Goal: Task Accomplishment & Management: Complete application form

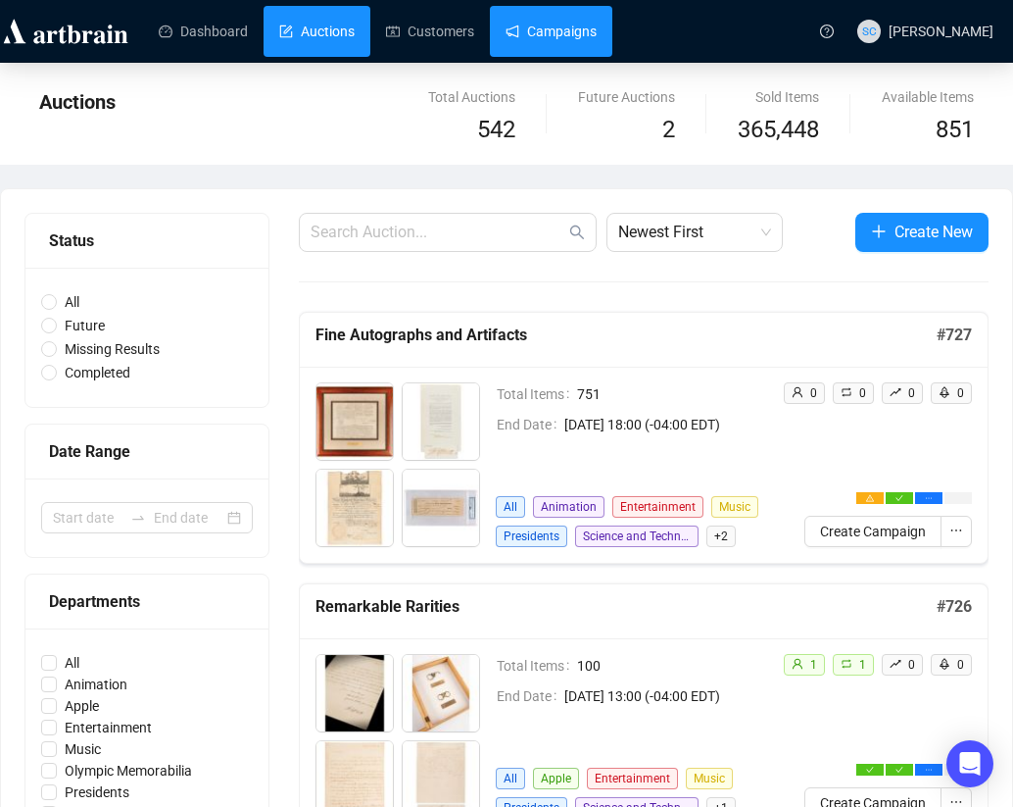
click at [594, 37] on link "Campaigns" at bounding box center [551, 31] width 91 height 51
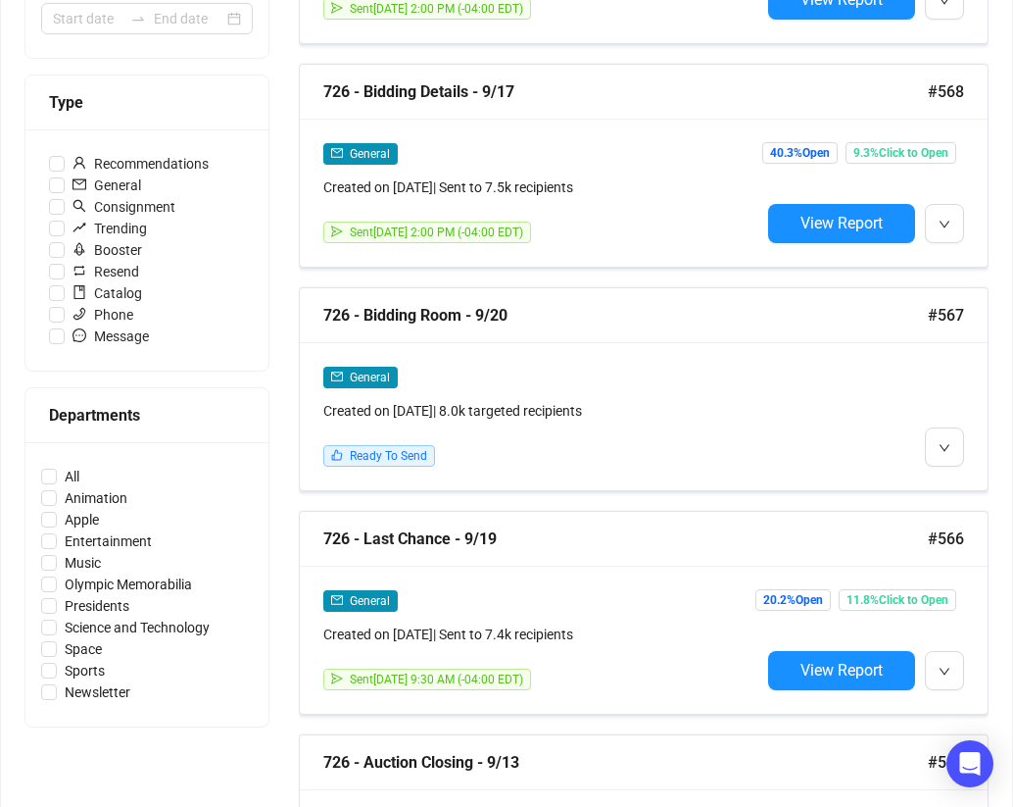
scroll to position [532, 0]
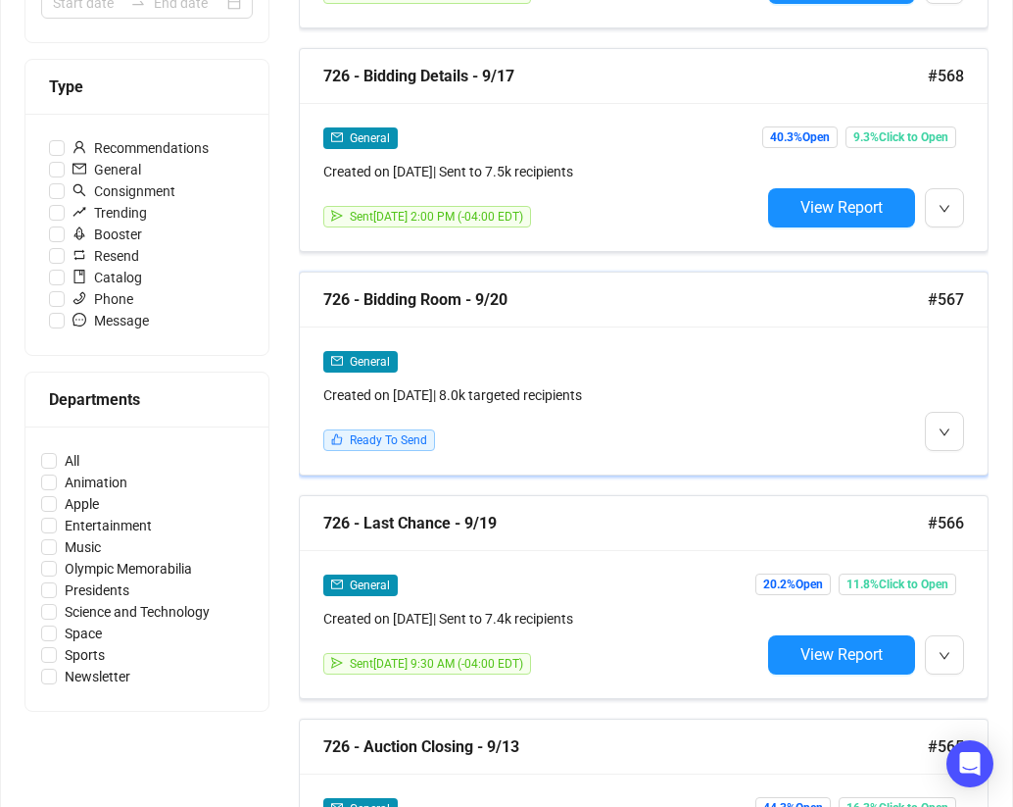
click at [675, 334] on div "General Created on Sep 5, 2025 | 8.0k targeted recipients Ready To Send" at bounding box center [644, 400] width 688 height 148
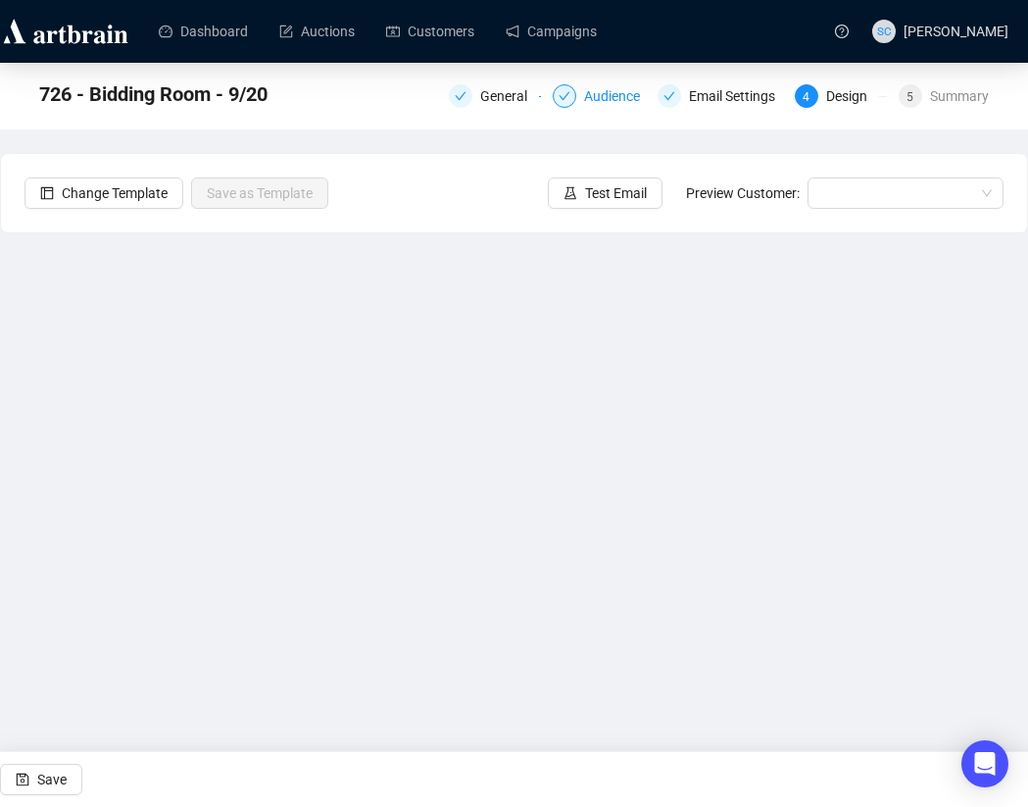
click at [616, 101] on div "Audience" at bounding box center [618, 96] width 68 height 24
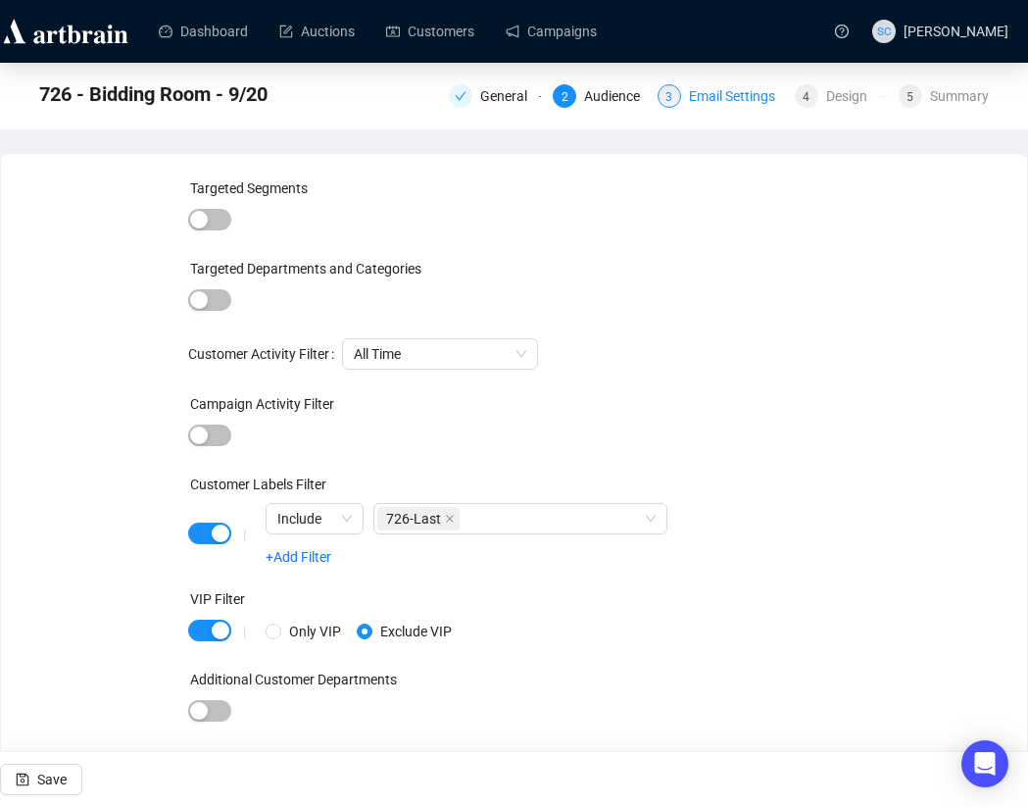
click at [702, 107] on div "Email Settings" at bounding box center [738, 96] width 98 height 24
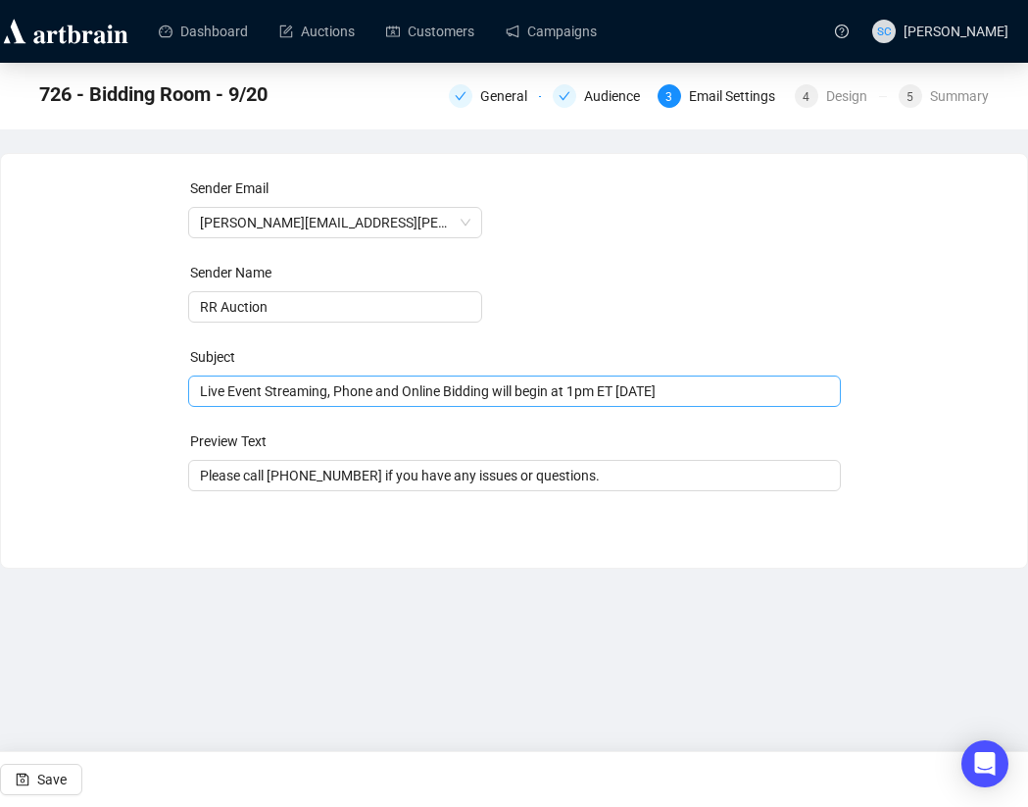
click at [565, 394] on span "Live Event Streaming, Phone and Online Bidding will begin at 1pm ET [DATE]" at bounding box center [514, 391] width 653 height 16
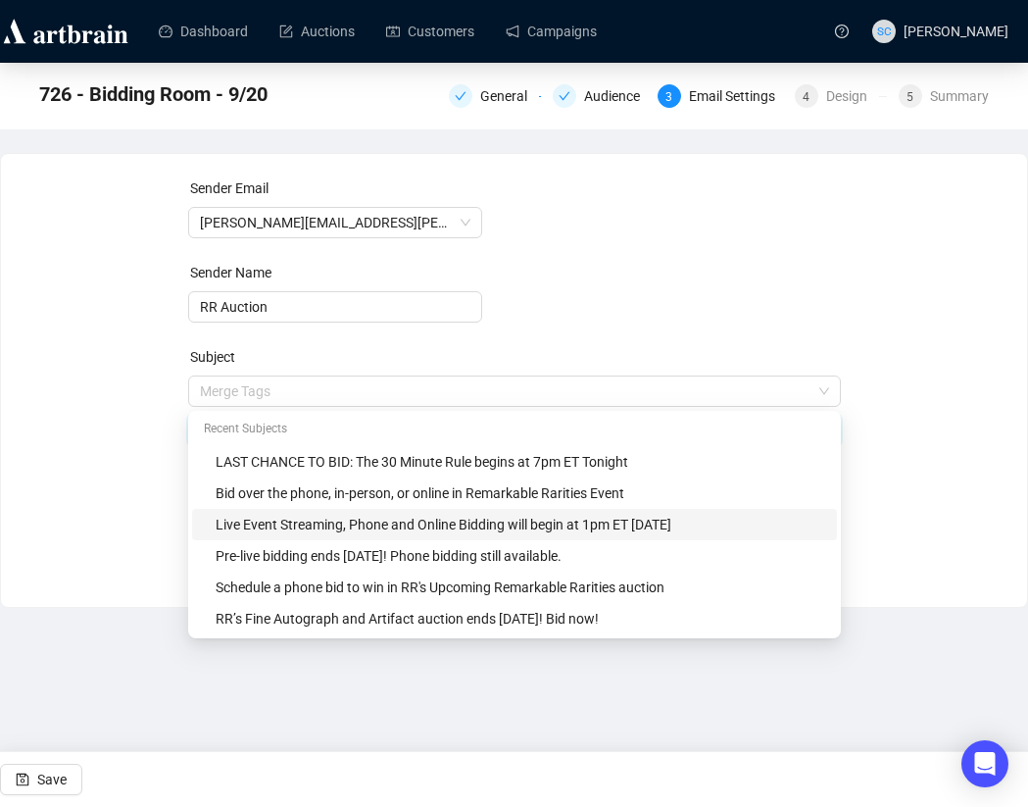
click at [565, 394] on input "search" at bounding box center [506, 390] width 612 height 29
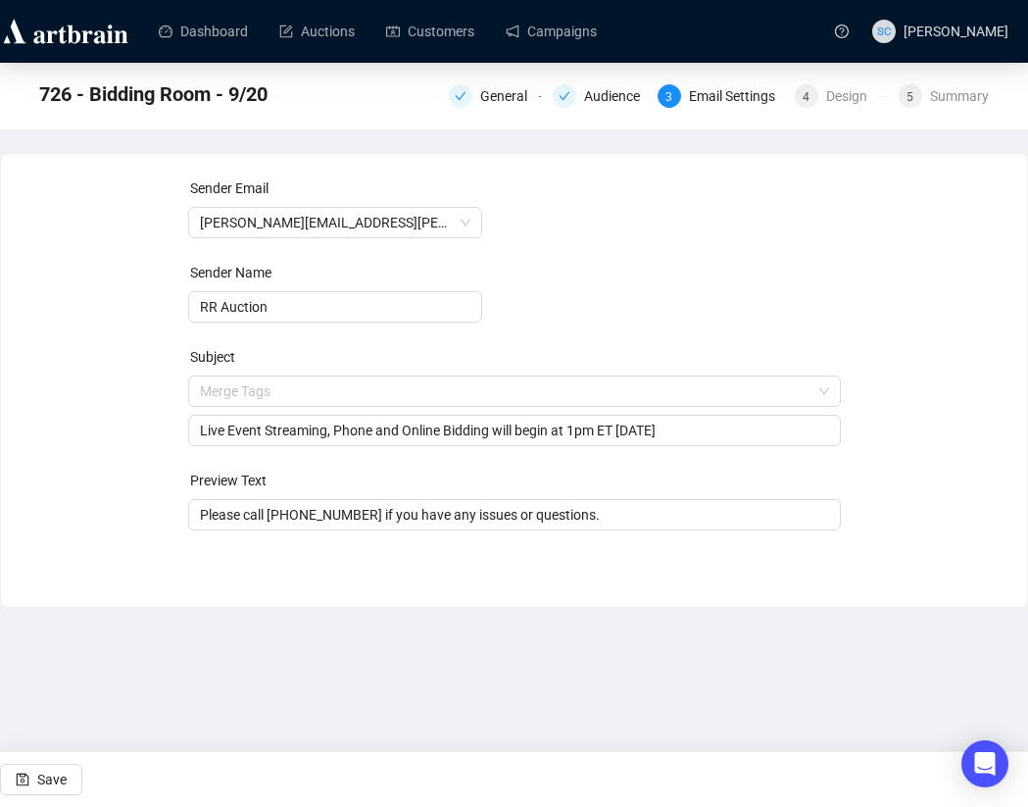
click at [605, 302] on form "Sender Email Bob.Eaton@rrauction.com Sender Name RR Auction Subject Merge Tags …" at bounding box center [514, 353] width 653 height 353
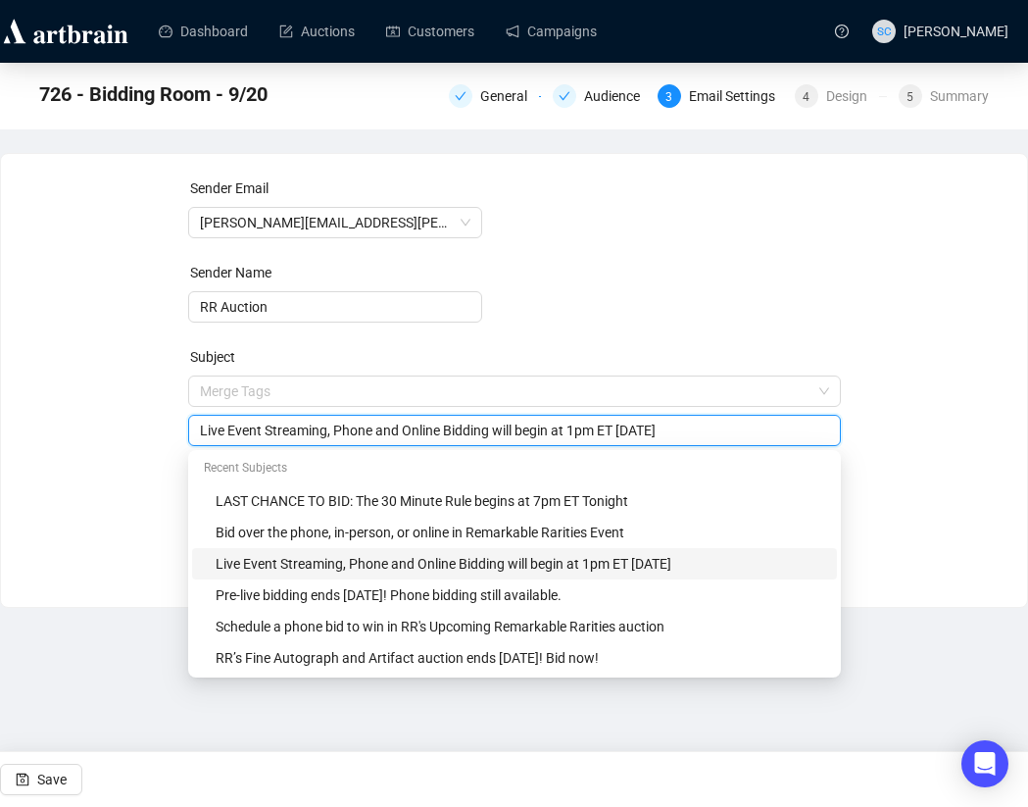
drag, startPoint x: 736, startPoint y: 426, endPoint x: 126, endPoint y: 389, distance: 610.8
click at [126, 389] on div "Sender Email Bob.Eaton@rrauction.com Sender Name RR Auction Subject Merge Tags …" at bounding box center [514, 365] width 979 height 376
click at [482, 430] on input "Live Event Streaming, Phone and Online Bidding will begin at 1pm ET [DATE]" at bounding box center [514, 430] width 629 height 22
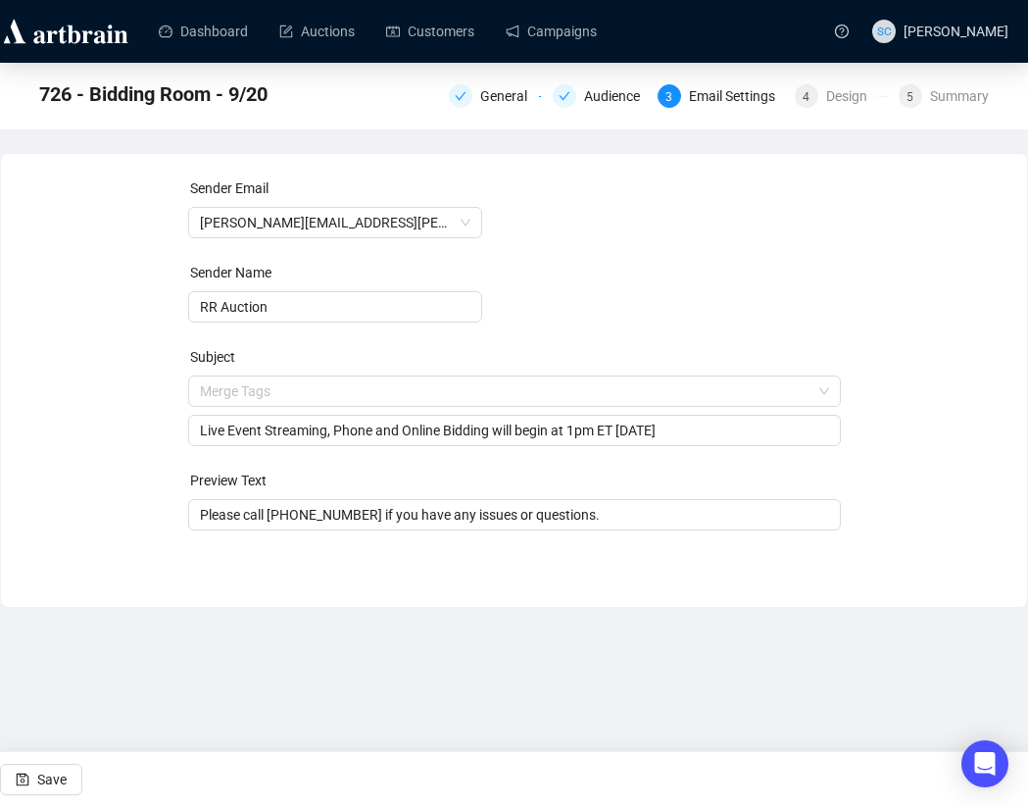
click at [665, 240] on form "Sender Email Bob.Eaton@rrauction.com Sender Name RR Auction Subject Merge Tags …" at bounding box center [514, 353] width 653 height 353
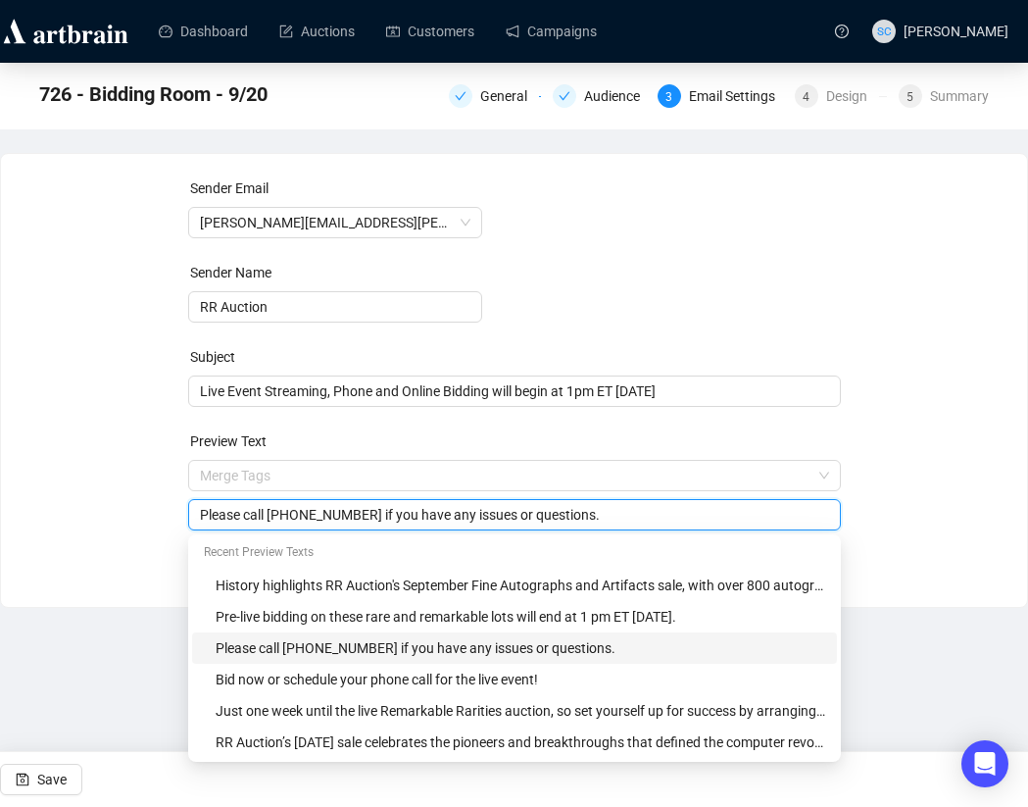
click at [593, 522] on input "Please call (800) 937-3880 if you have any issues or questions." at bounding box center [514, 515] width 629 height 22
paste input "Live Event Streaming, Phone and Online Bidding will begin at 1pm ET [DATE]"
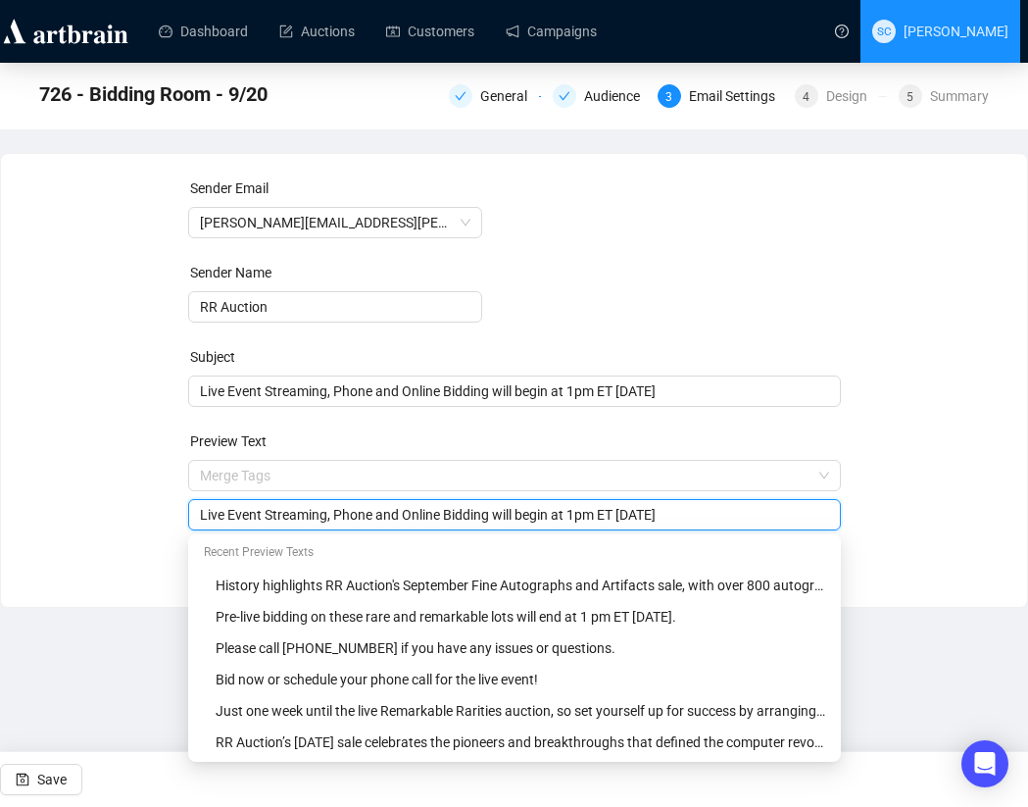
type input "Live Event Streaming, Phone and Online Bidding will begin at 1pm ET [DATE]"
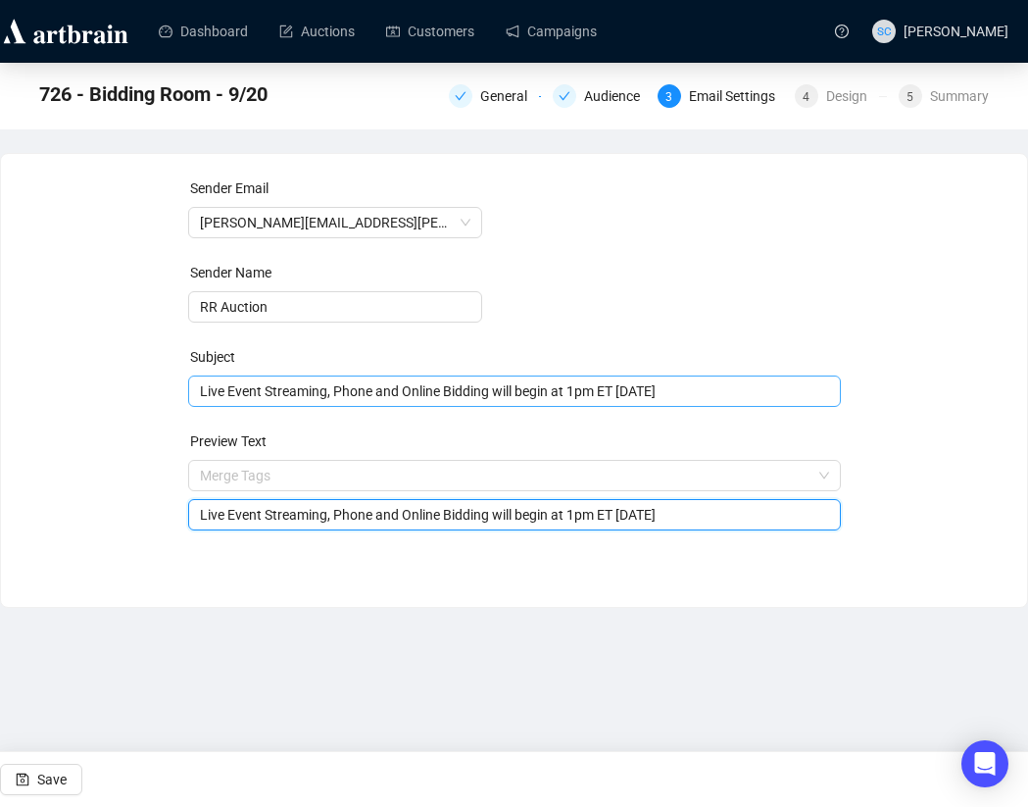
click at [340, 383] on span "Live Event Streaming, Phone and Online Bidding will begin at 1pm ET [DATE]" at bounding box center [514, 391] width 653 height 16
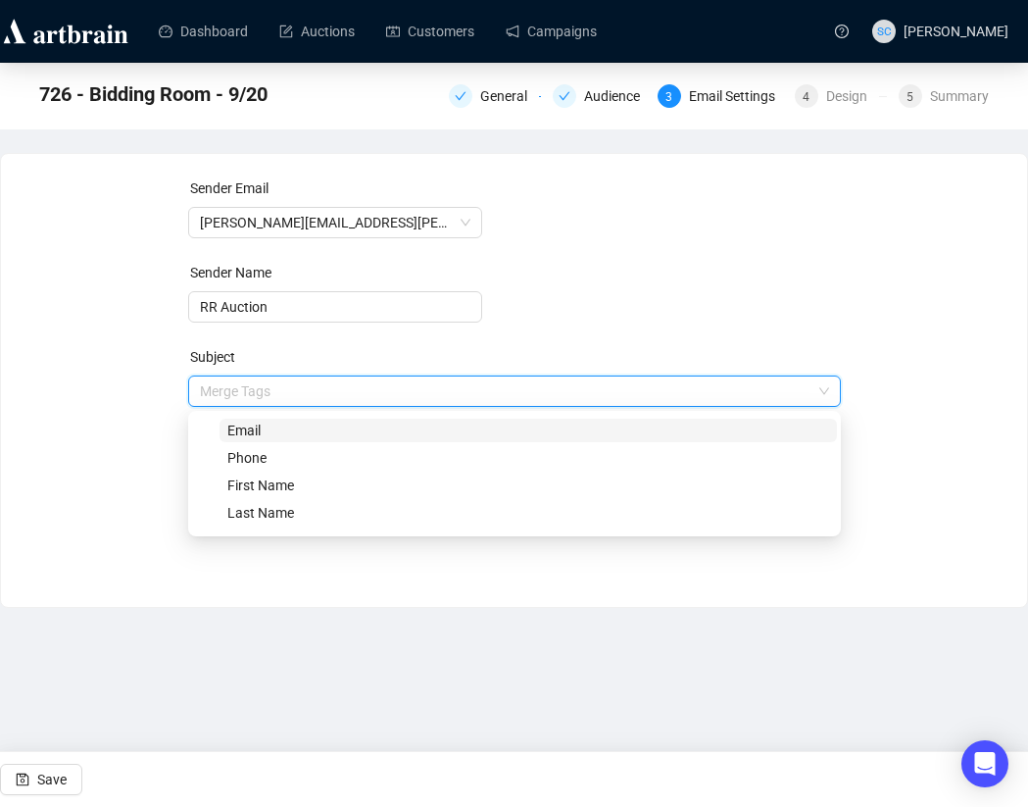
click at [424, 351] on div "Subject" at bounding box center [516, 357] width 653 height 22
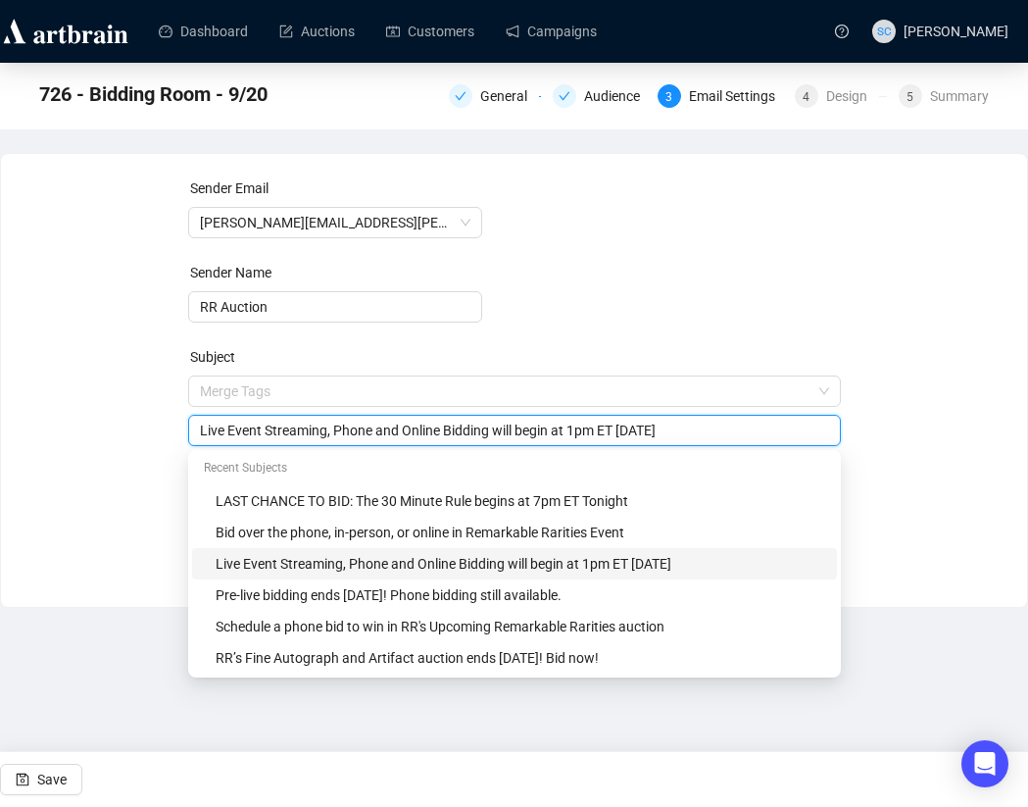
click at [403, 437] on input "Live Event Streaming, Phone and Online Bidding will begin at 1pm ET [DATE]" at bounding box center [514, 430] width 629 height 22
paste input "ast minute phone request?"
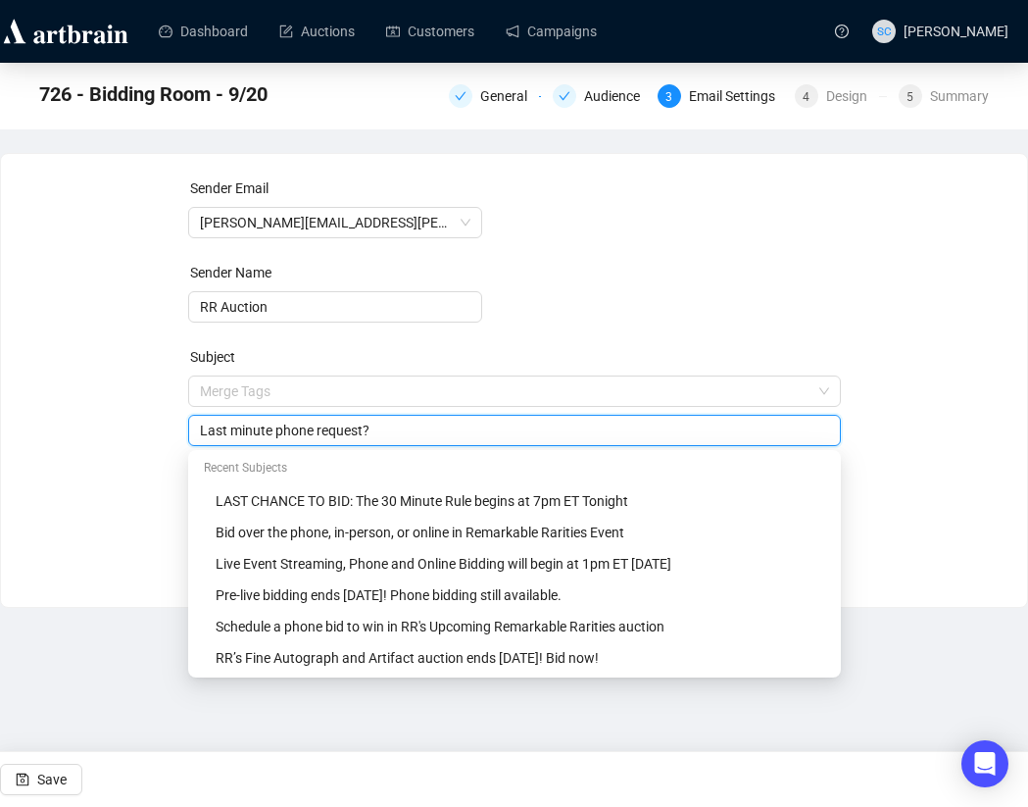
type input "Last minute phone request?"
click at [884, 376] on div "Sender Email Bob.Eaton@rrauction.com Sender Name RR Auction Subject Merge Tags …" at bounding box center [514, 365] width 979 height 376
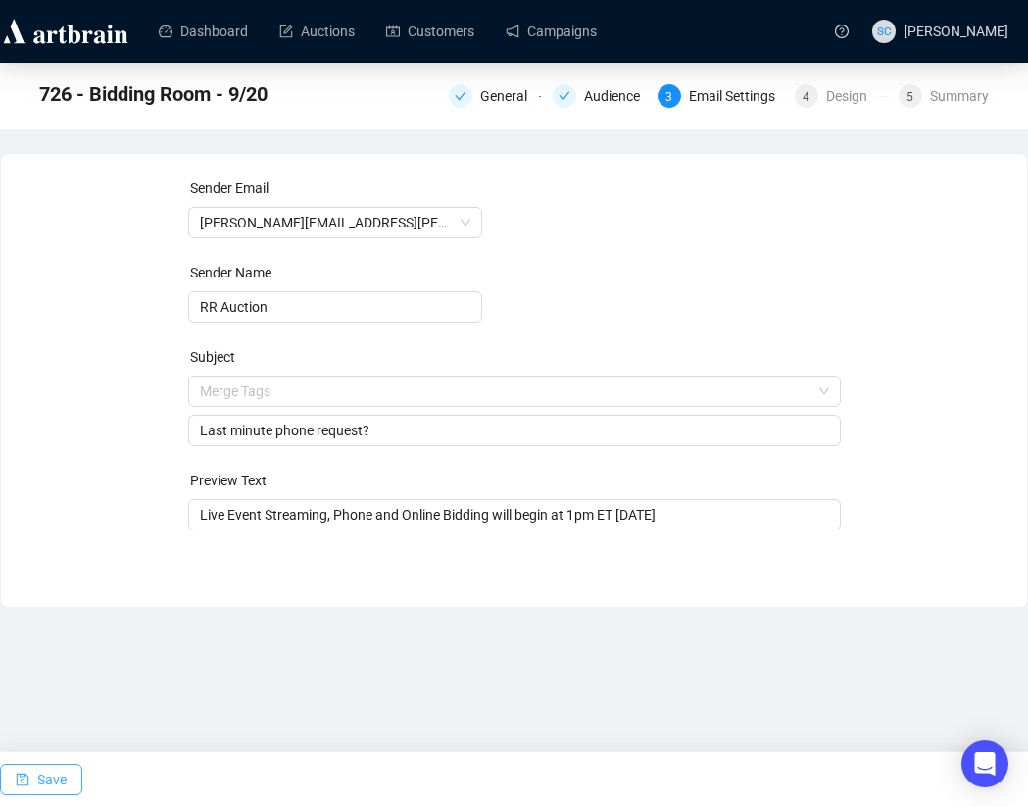
click at [63, 773] on span "Save" at bounding box center [51, 779] width 29 height 55
click at [62, 785] on span "Save" at bounding box center [51, 779] width 29 height 55
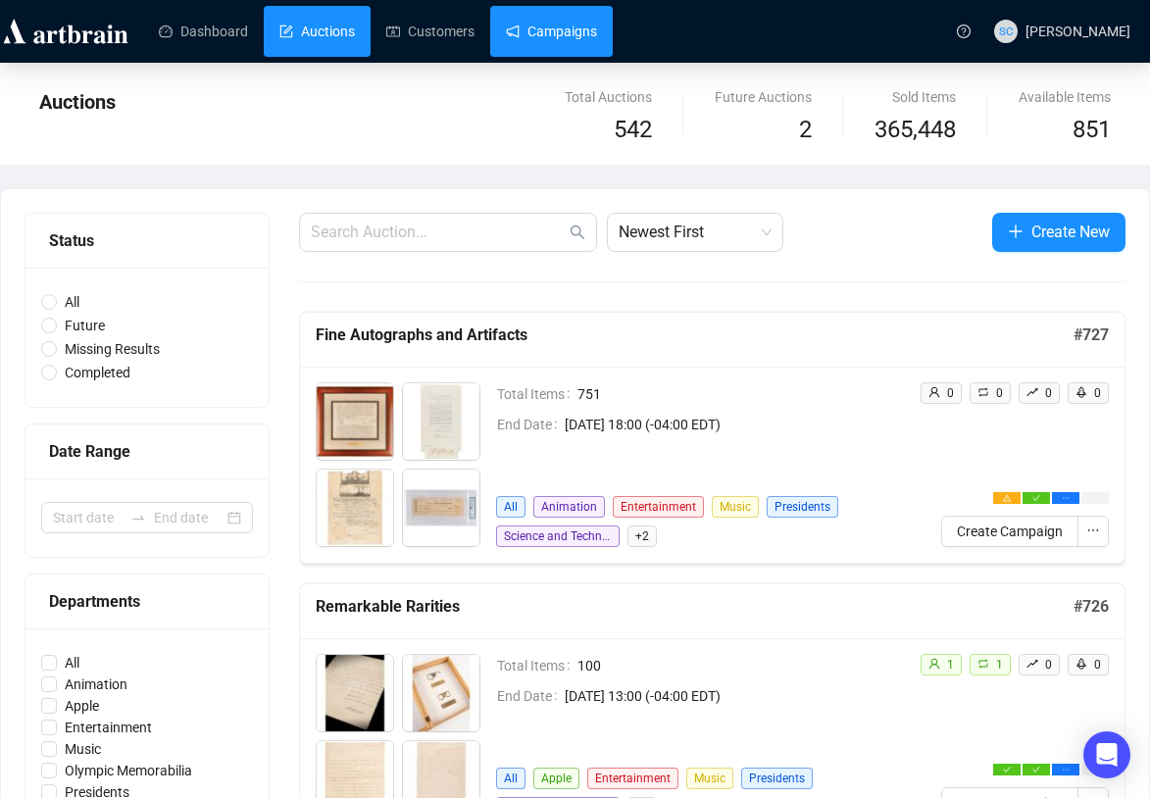
click at [555, 22] on link "Campaigns" at bounding box center [551, 31] width 91 height 51
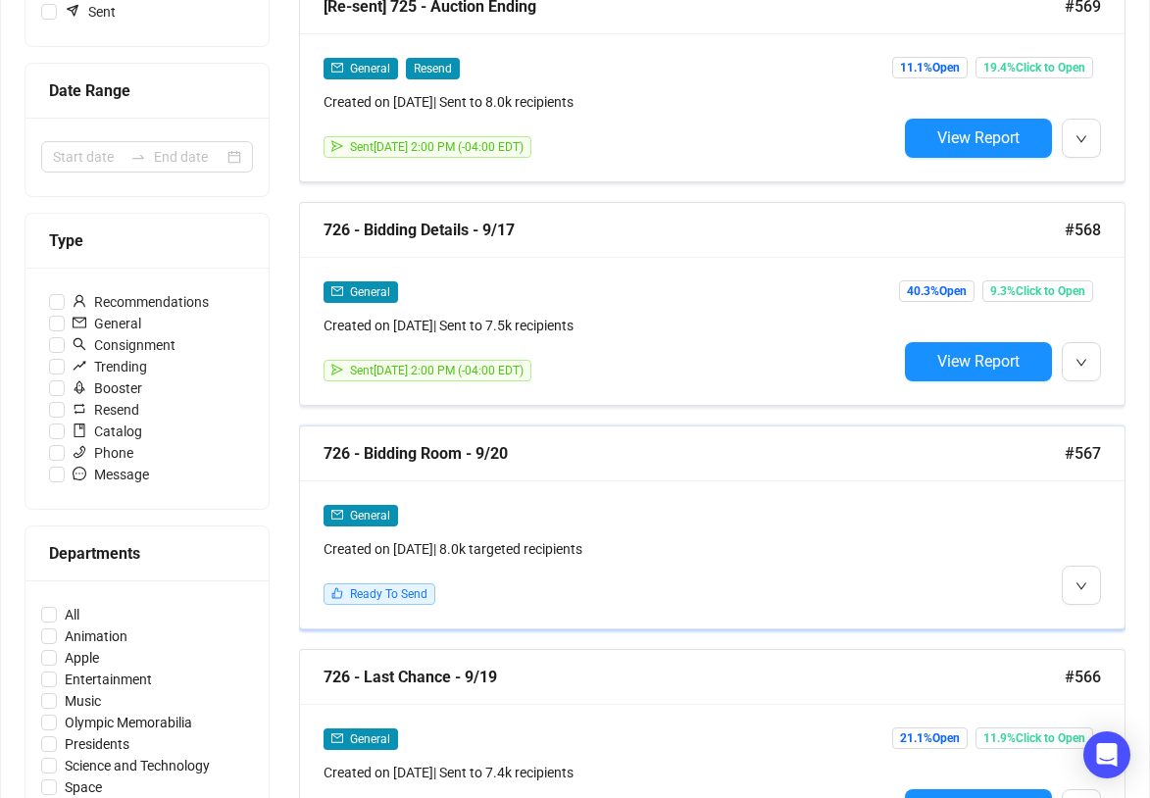
scroll to position [447, 0]
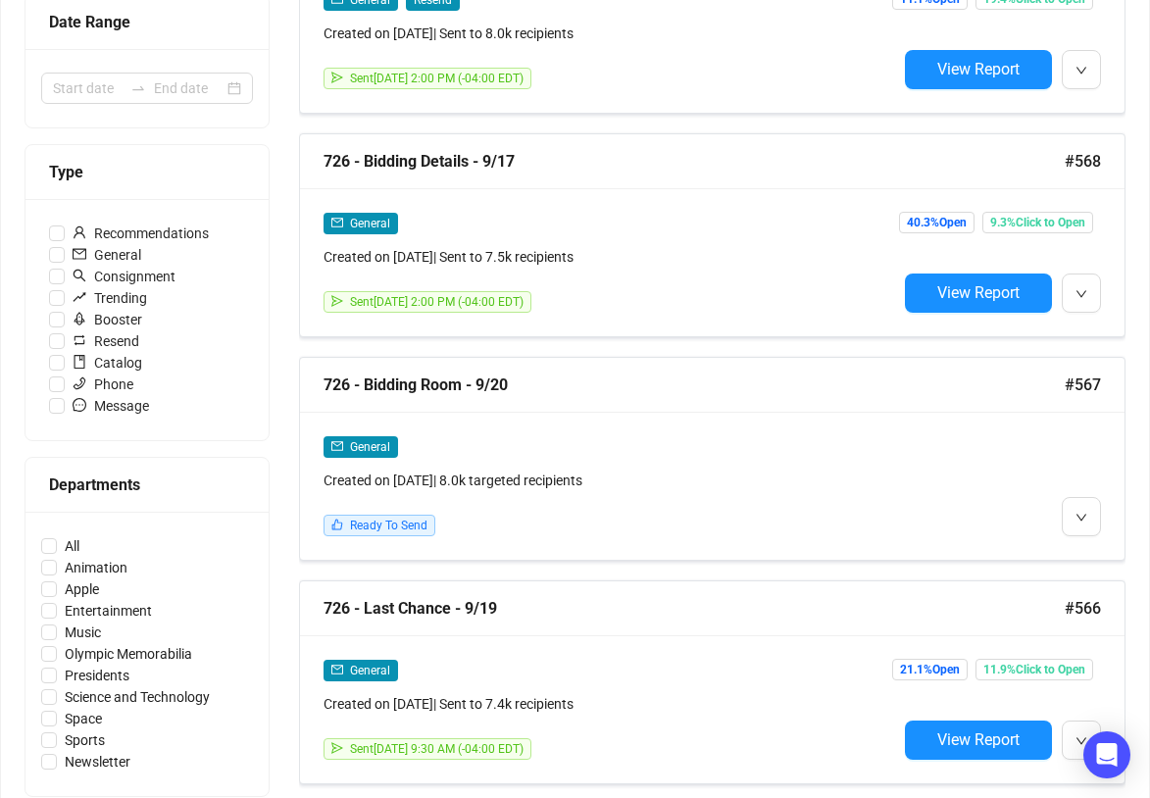
click at [778, 439] on div "General" at bounding box center [609, 446] width 573 height 23
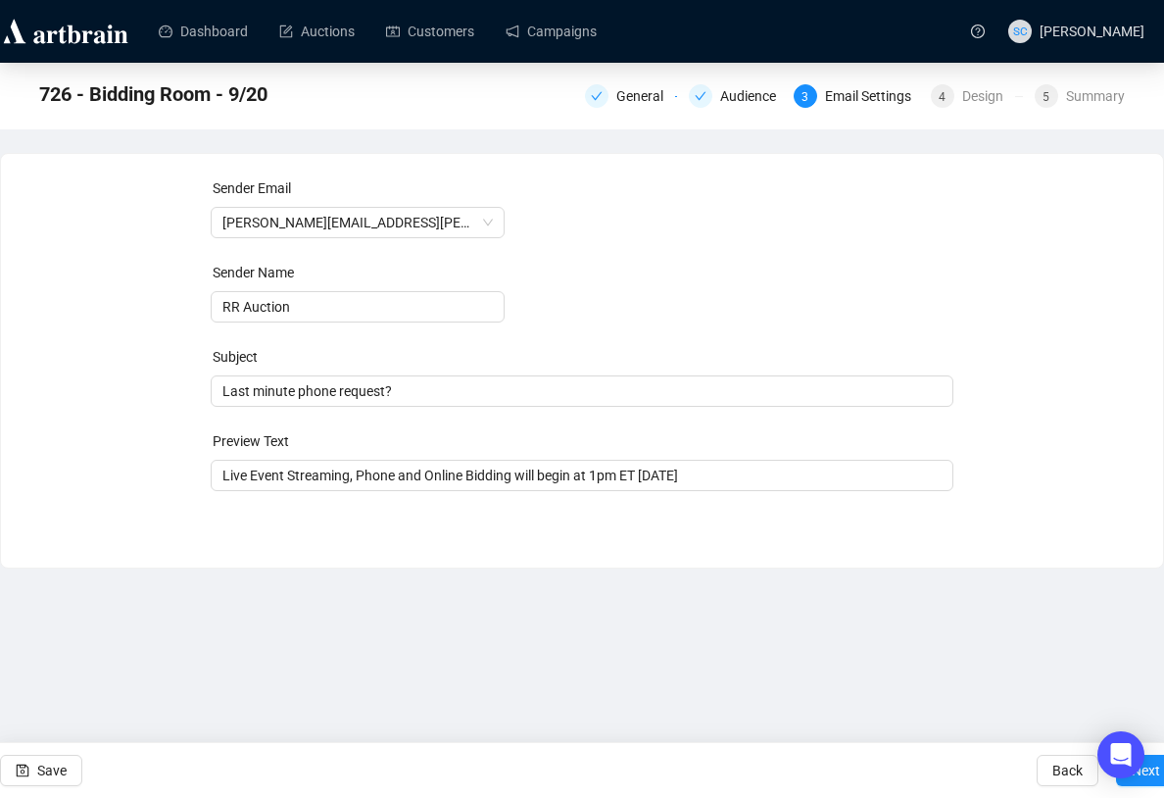
click at [626, 22] on ul "Dashboard Auctions Customers Campaigns" at bounding box center [548, 31] width 811 height 51
click at [585, 23] on link "Campaigns" at bounding box center [551, 31] width 91 height 51
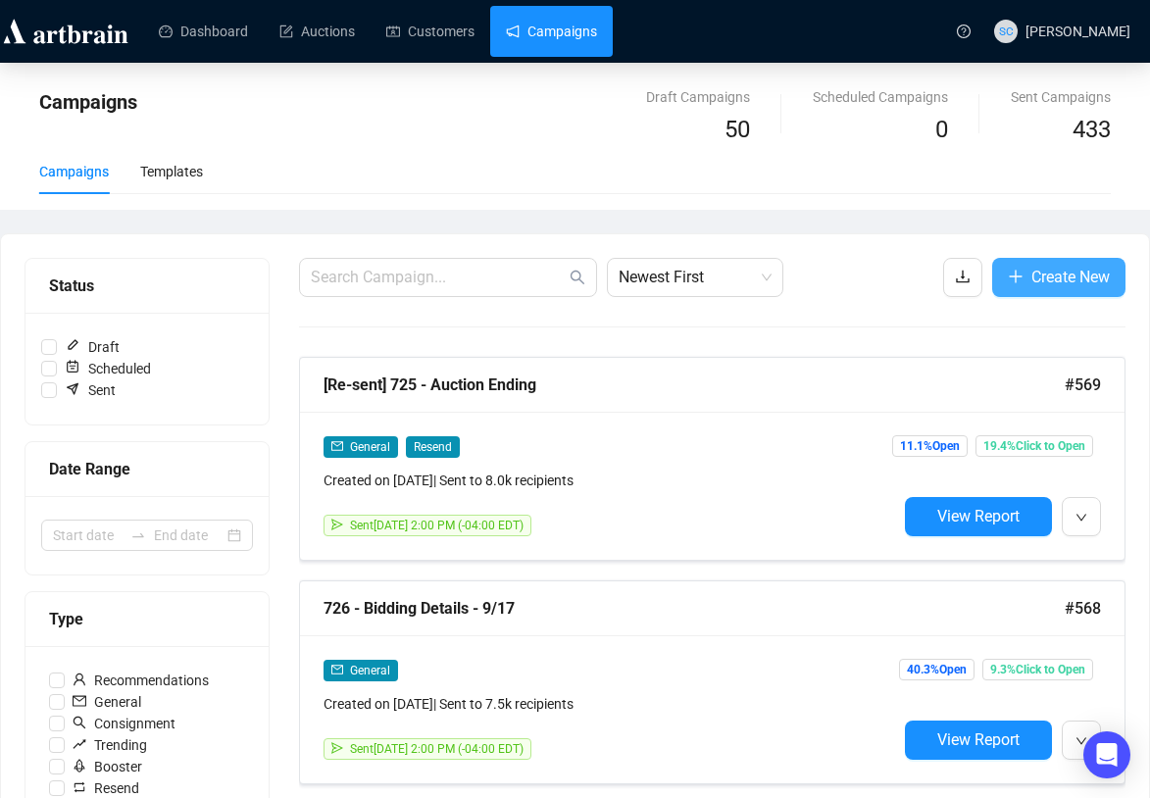
click at [1037, 266] on span "Create New" at bounding box center [1070, 277] width 78 height 25
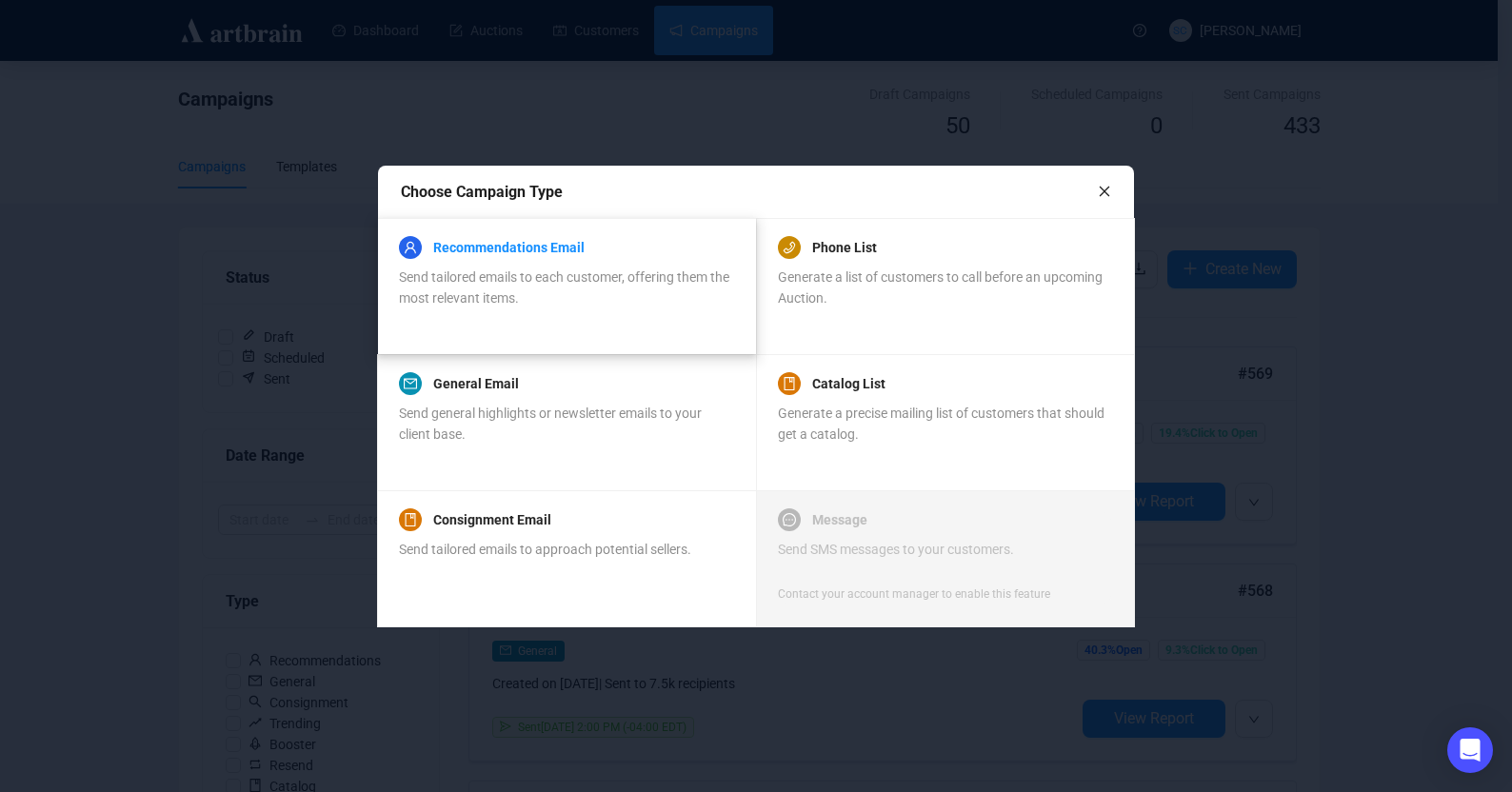
click at [537, 236] on link "Recommendations Email" at bounding box center [509, 248] width 152 height 23
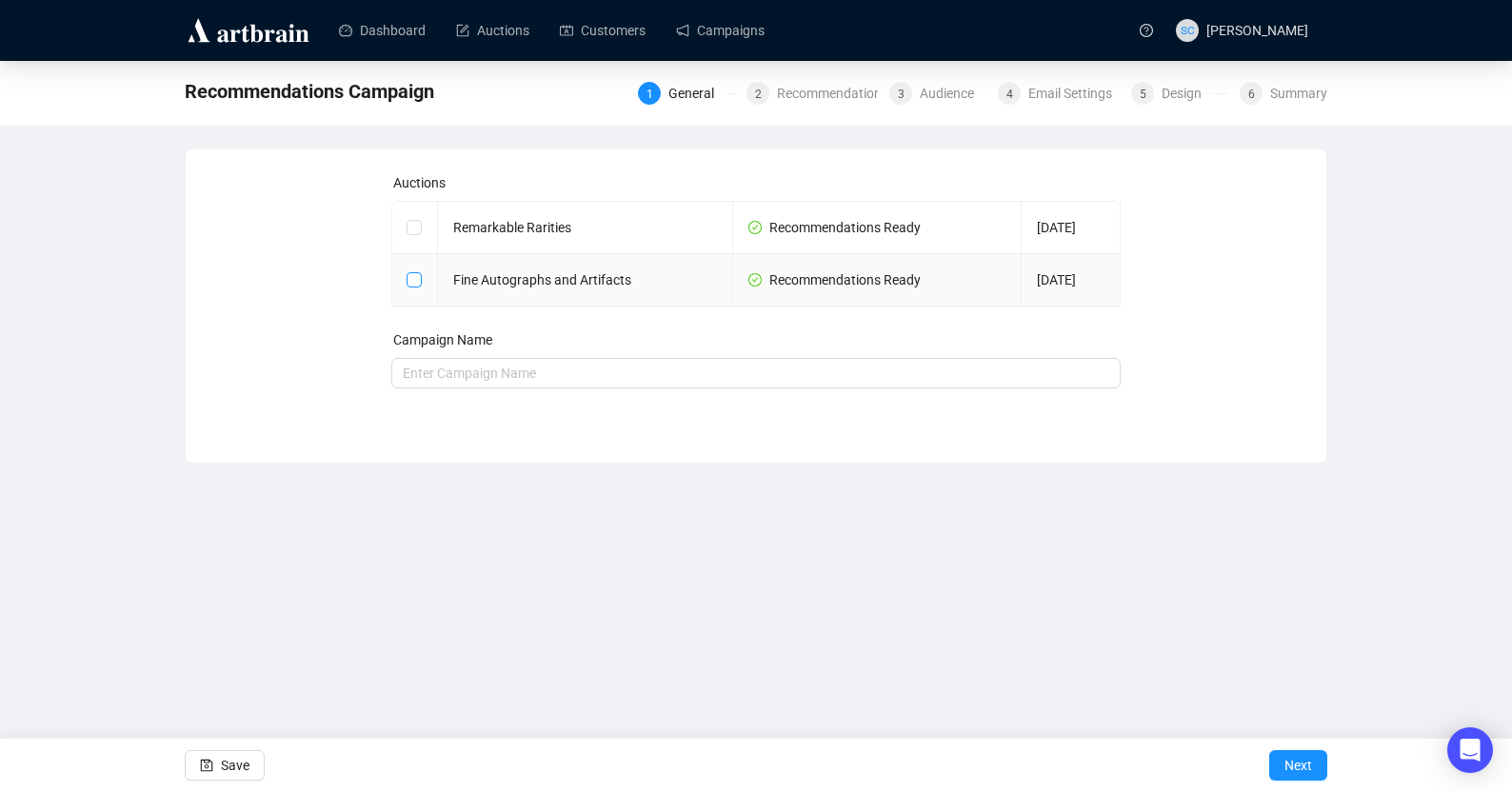
click at [407, 276] on input "checkbox" at bounding box center [414, 279] width 14 height 14
checkbox input "true"
type input "Fine Autographs and Artifacts Campaign"
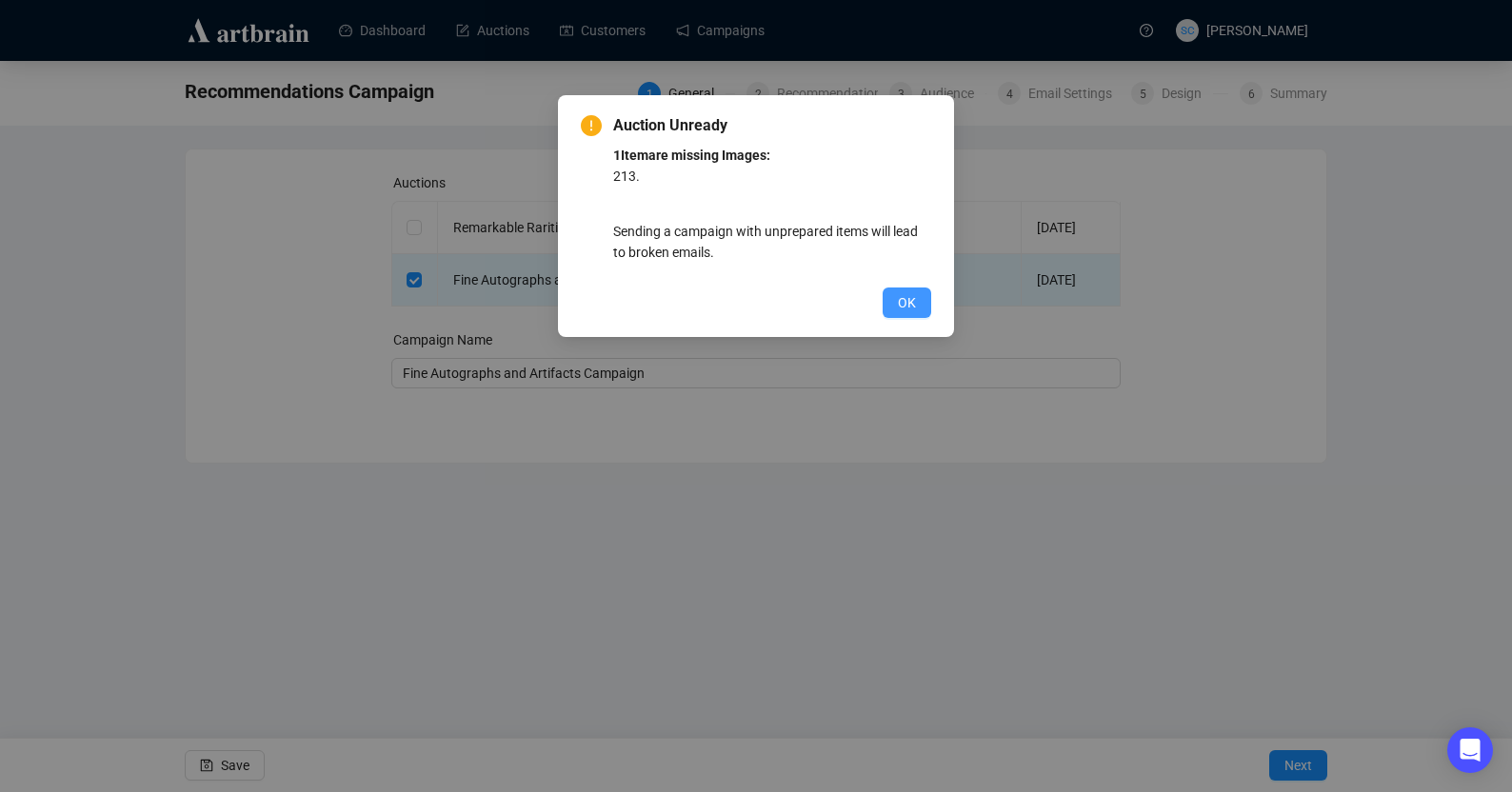
click at [911, 300] on span "OK" at bounding box center [907, 303] width 18 height 21
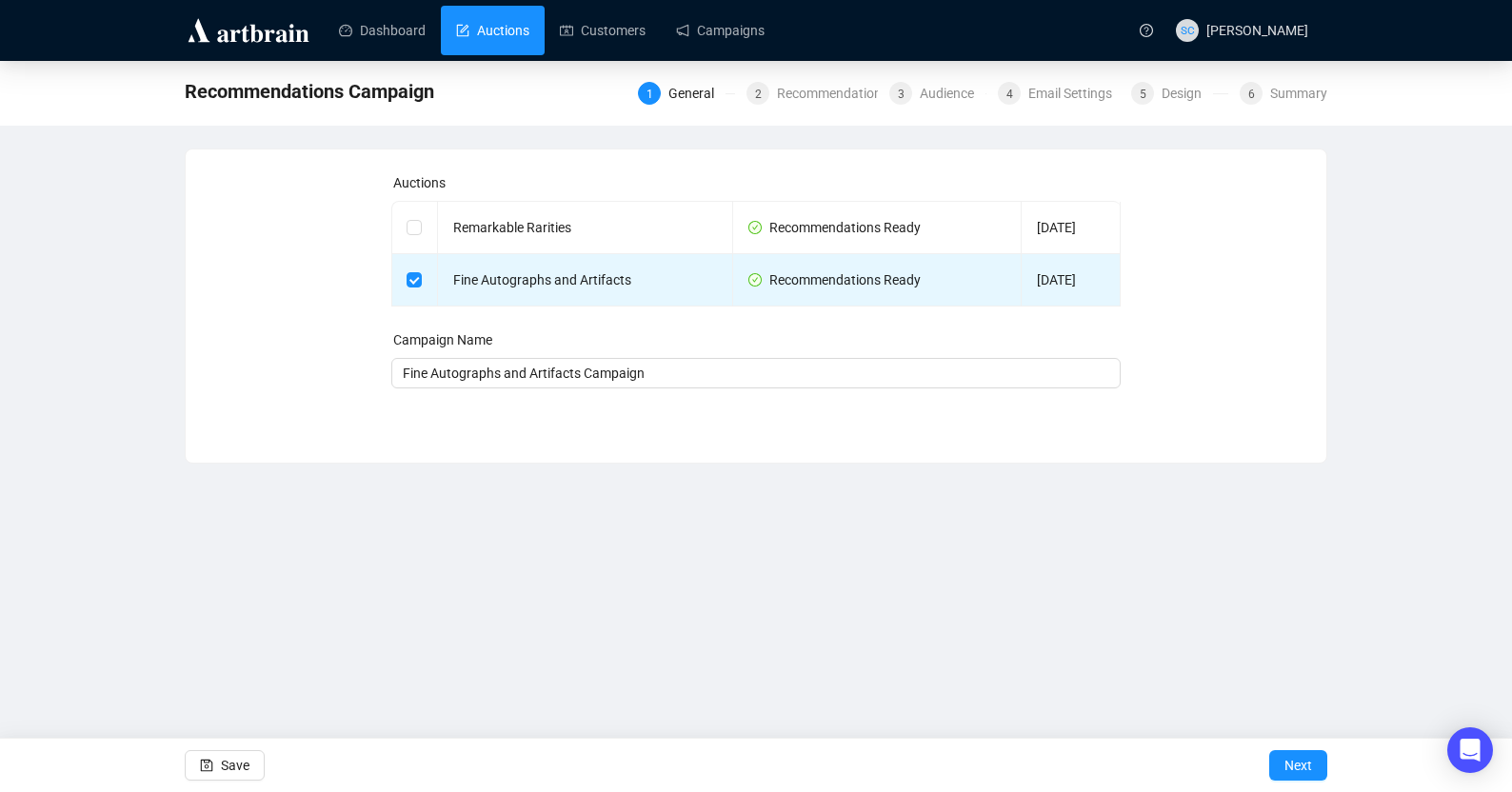
click at [497, 35] on link "Auctions" at bounding box center [492, 30] width 73 height 50
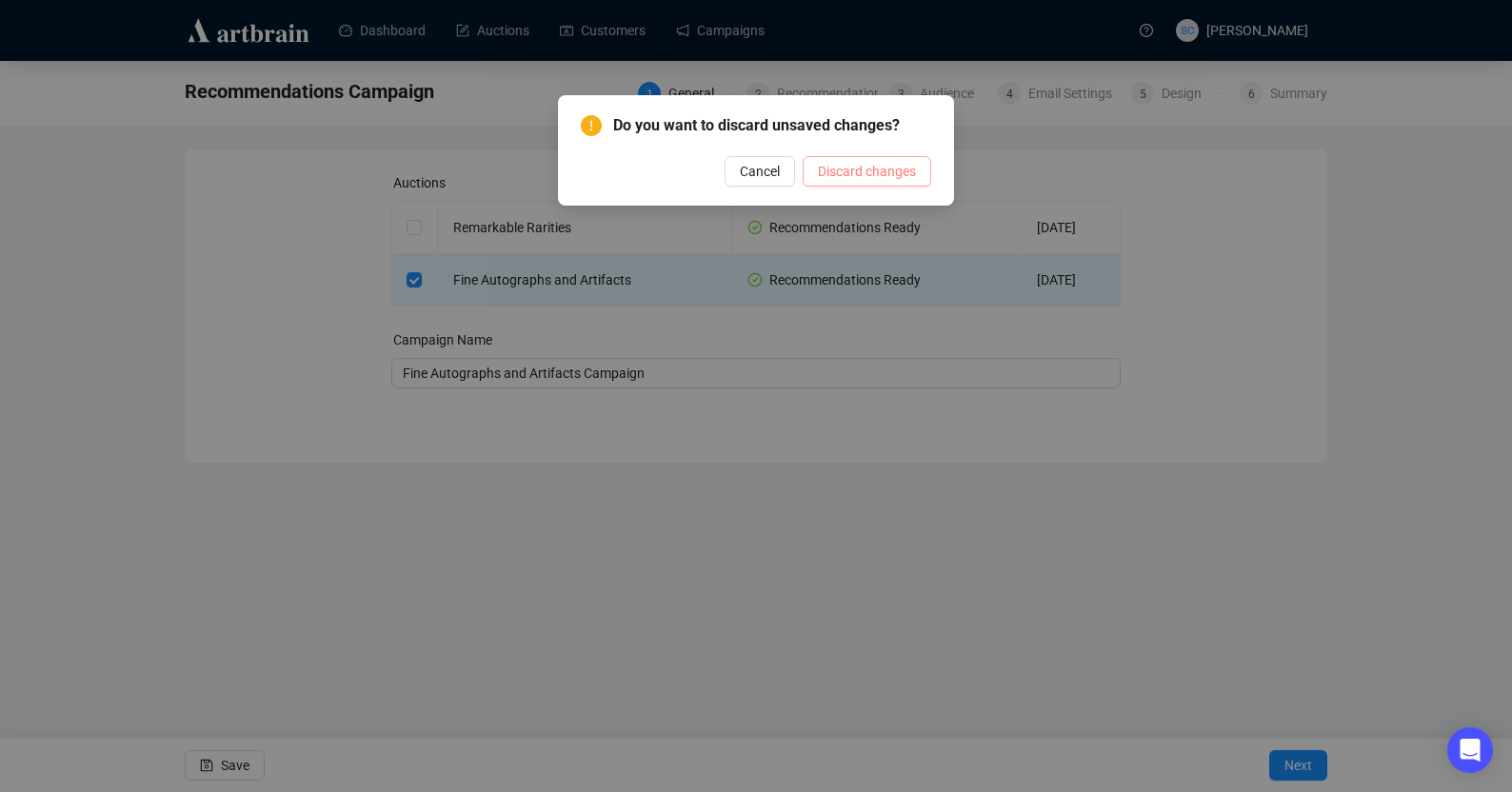
click at [842, 166] on span "Discard changes" at bounding box center [867, 172] width 98 height 21
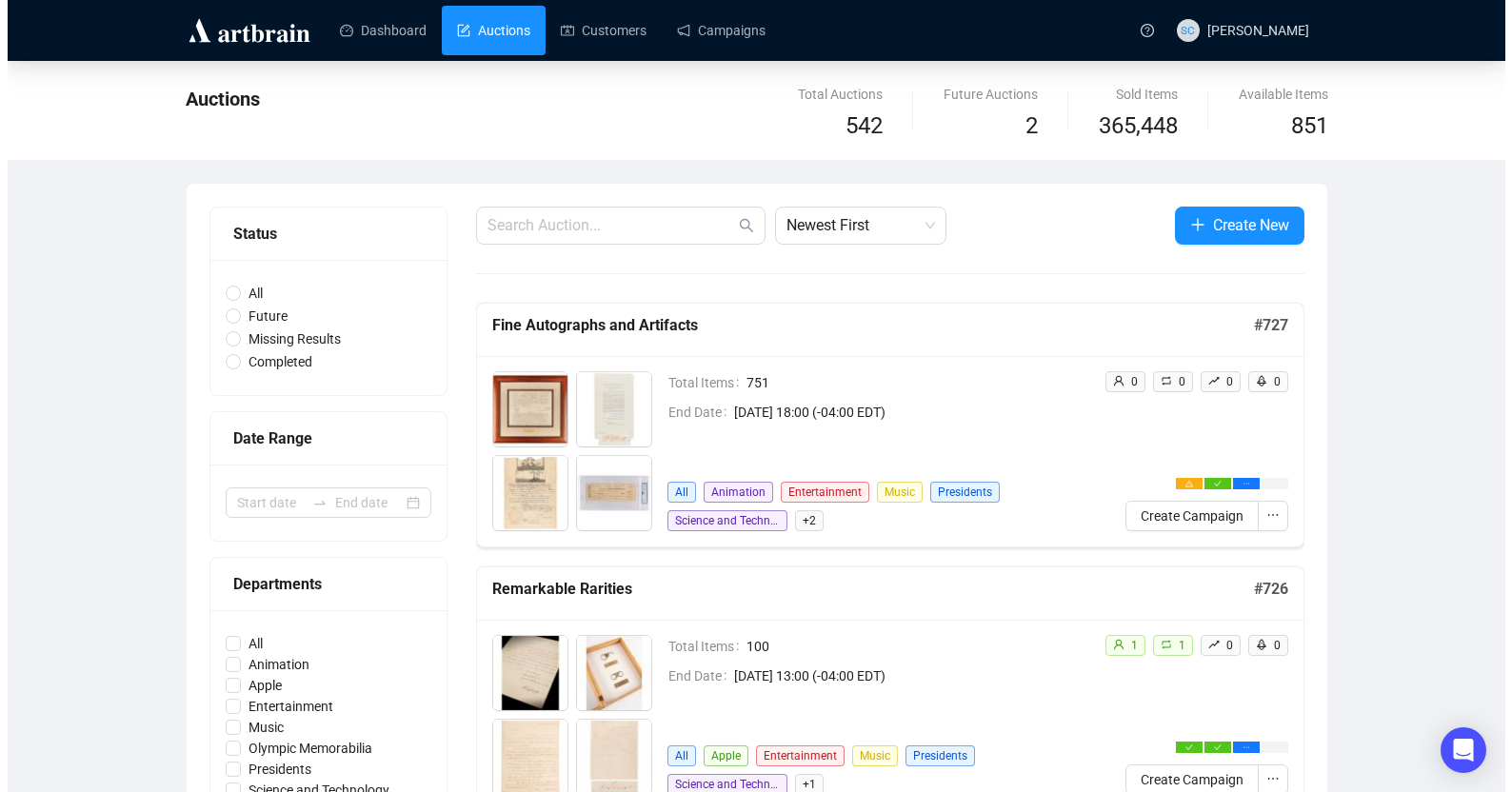
scroll to position [13, 0]
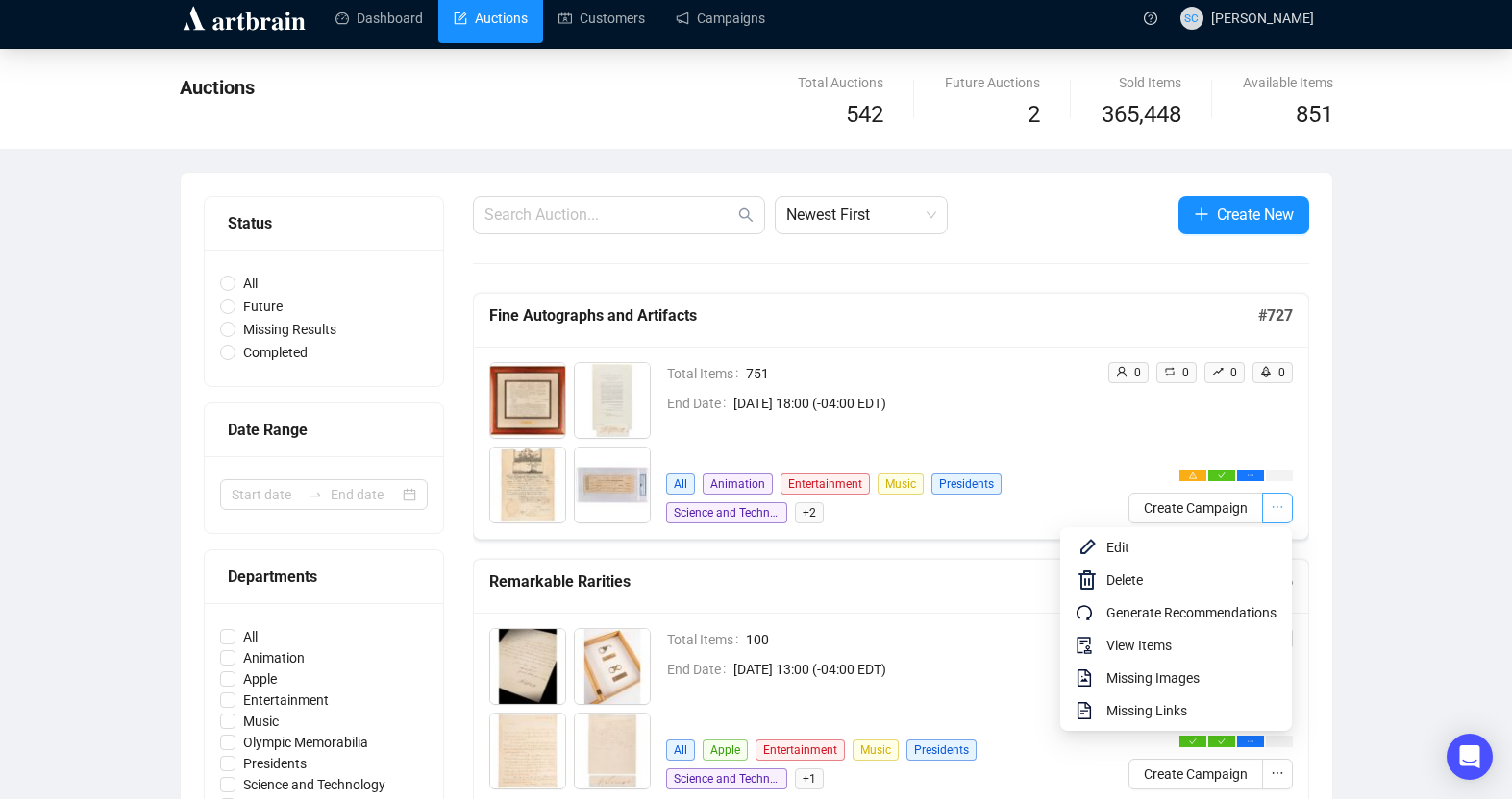
click at [1140, 510] on icon "ellipsis" at bounding box center [1278, 508] width 14 height 14
click at [1140, 652] on span "View Items" at bounding box center [1190, 646] width 170 height 22
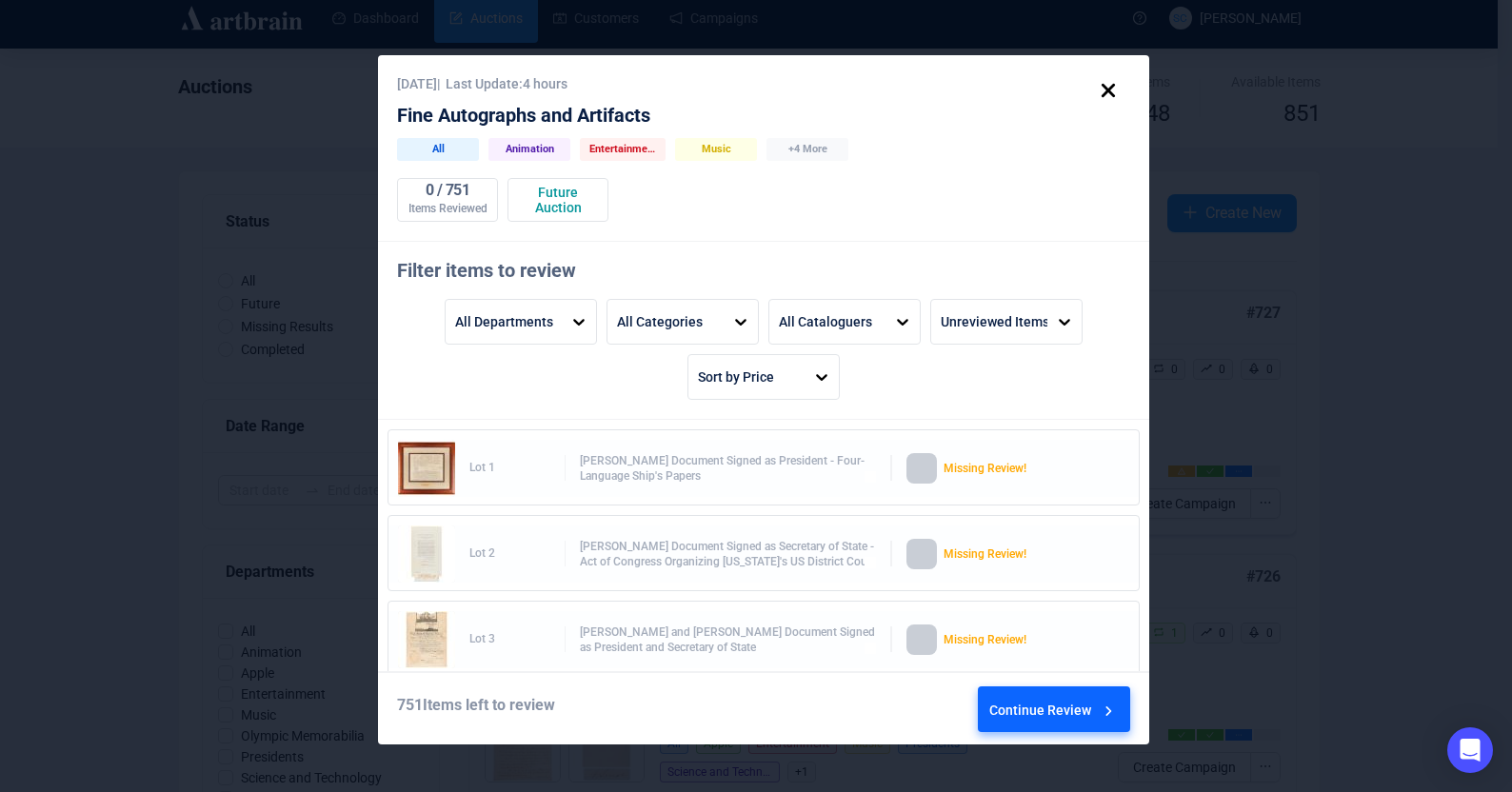
click at [1038, 721] on div "Continue Review" at bounding box center [1053, 713] width 128 height 52
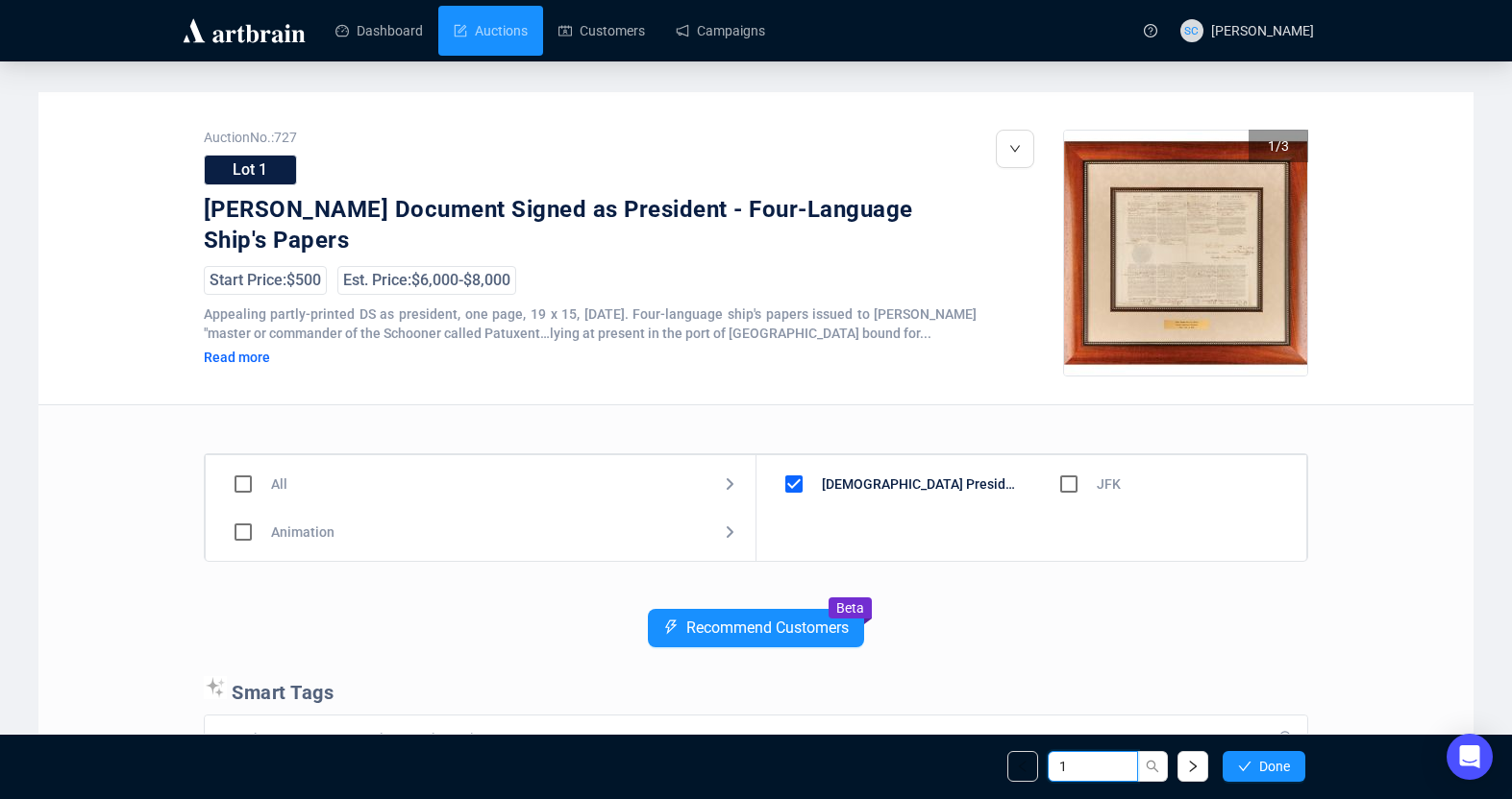
click at [1027, 760] on div "1 Done" at bounding box center [1156, 766] width 298 height 30
type input "213"
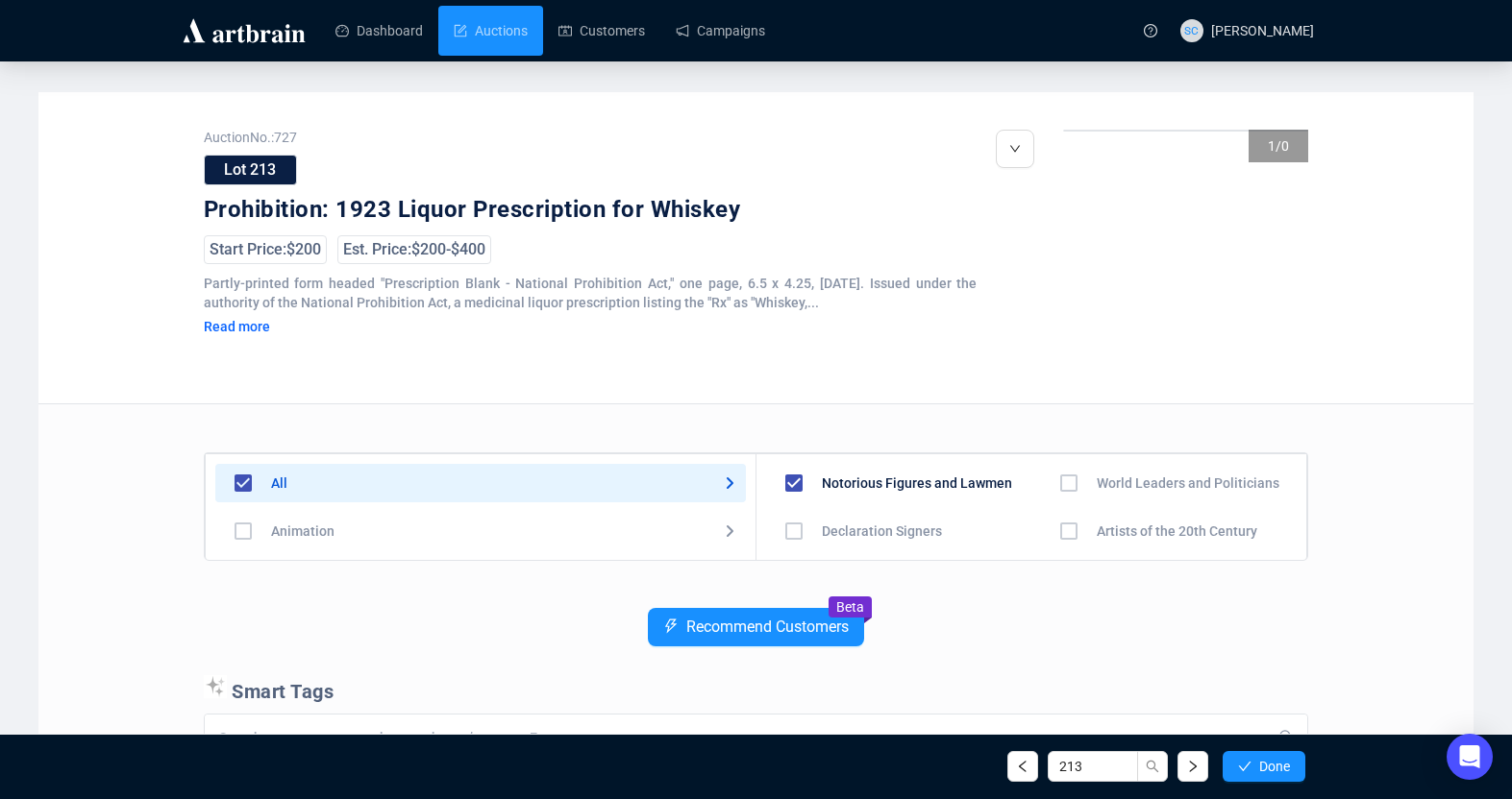
click at [694, 115] on div "Auction No.: 727 Lot 213 Prohibition: 1923 Liquor Prescription for Whiskey Star…" at bounding box center [755, 248] width 1435 height 313
click at [1013, 156] on span "button" at bounding box center [1015, 149] width 12 height 18
click at [1036, 226] on span "Edit" at bounding box center [1046, 223] width 24 height 16
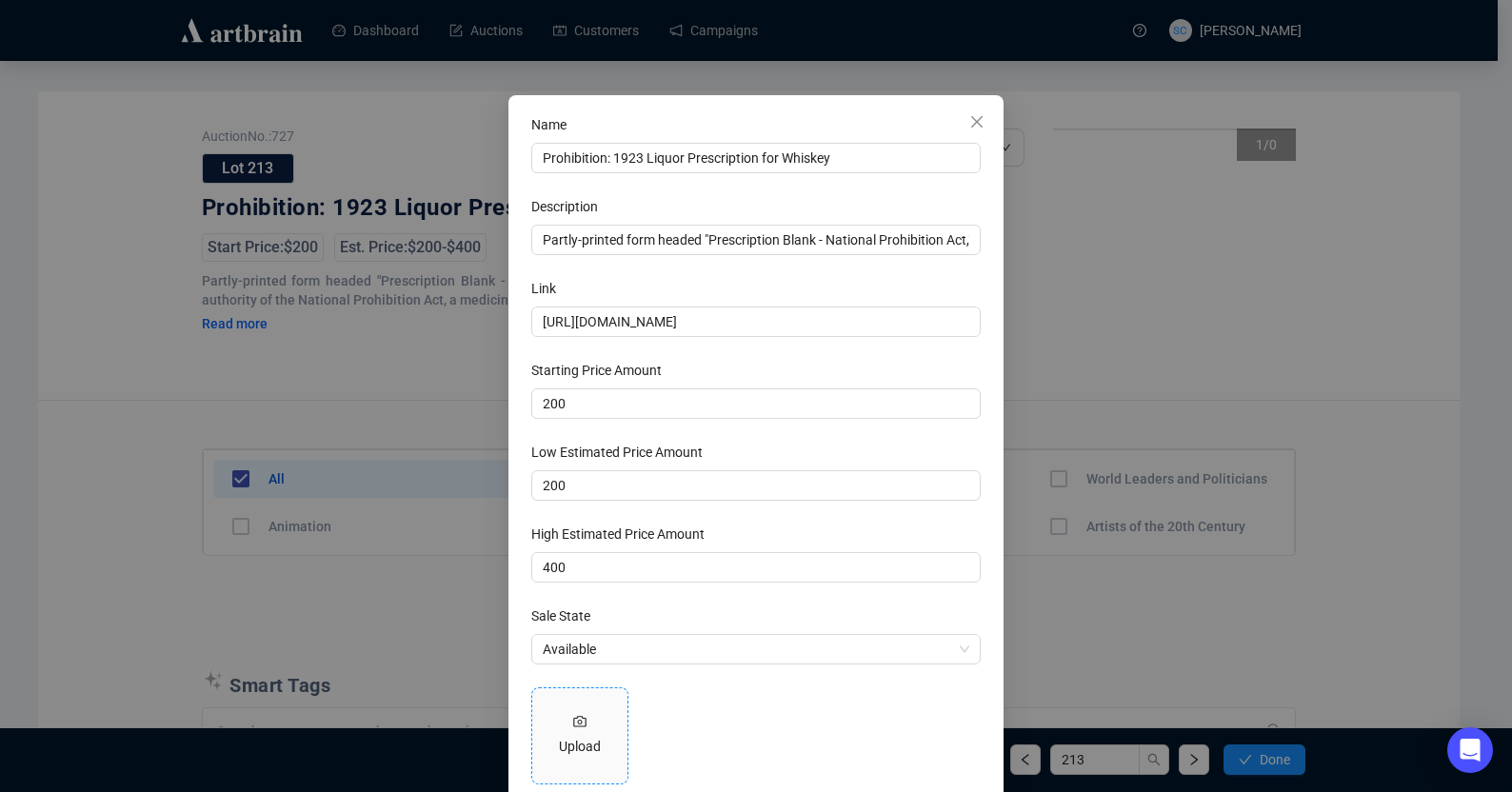
click at [581, 725] on div "Upload" at bounding box center [580, 737] width 95 height 95
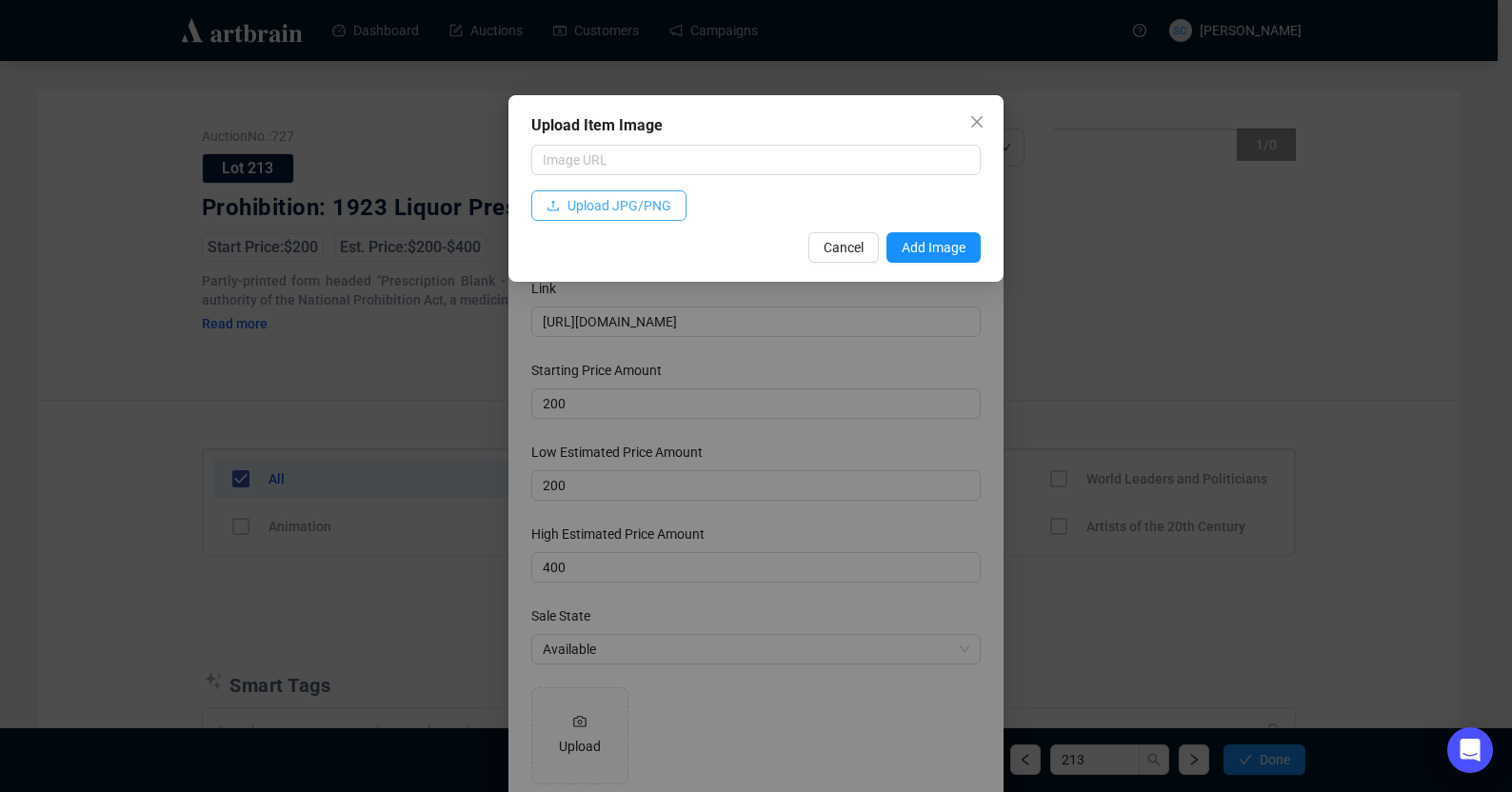
click at [612, 202] on span "Upload JPG/PNG" at bounding box center [619, 206] width 104 height 21
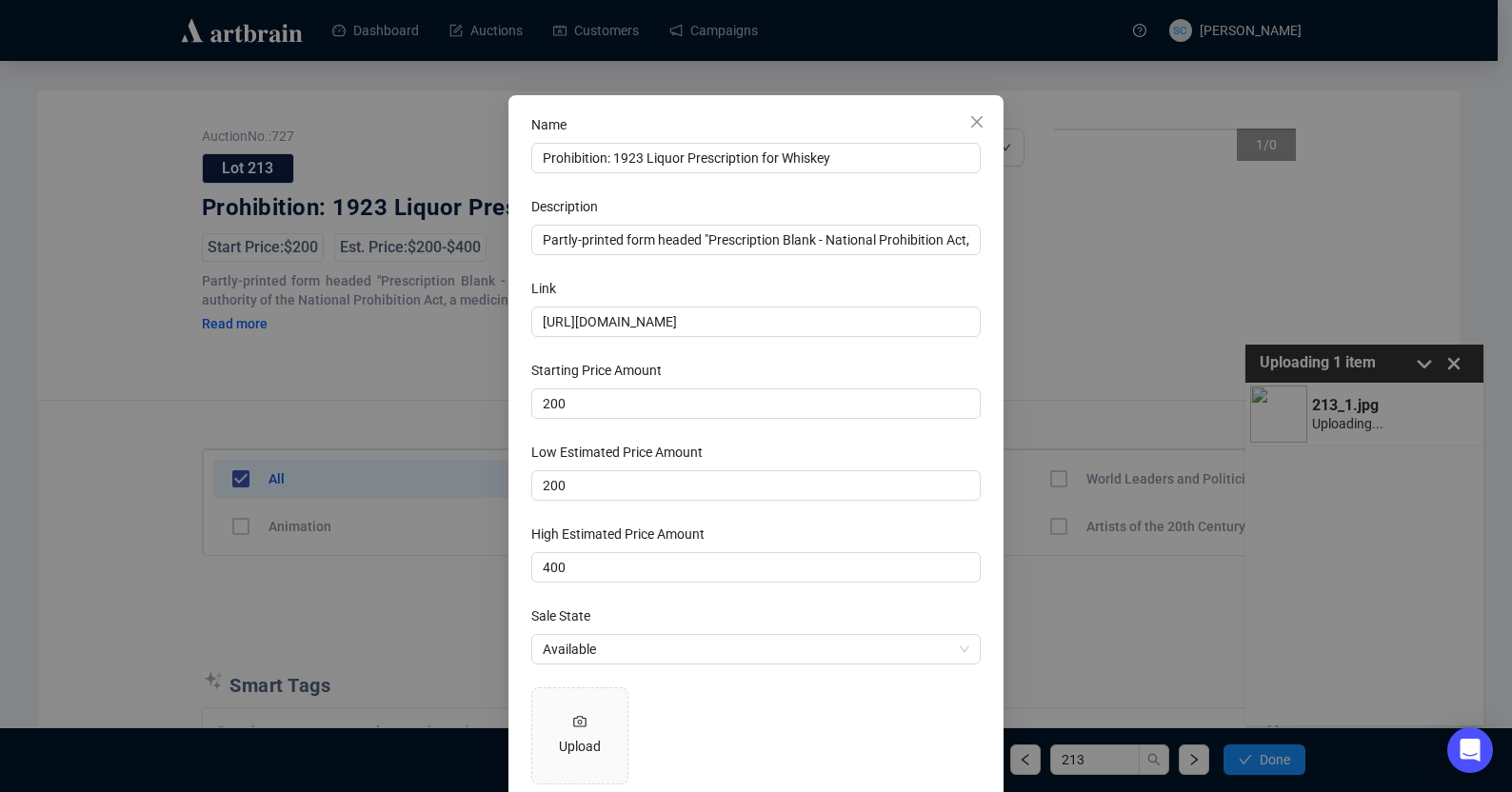
scroll to position [76, 0]
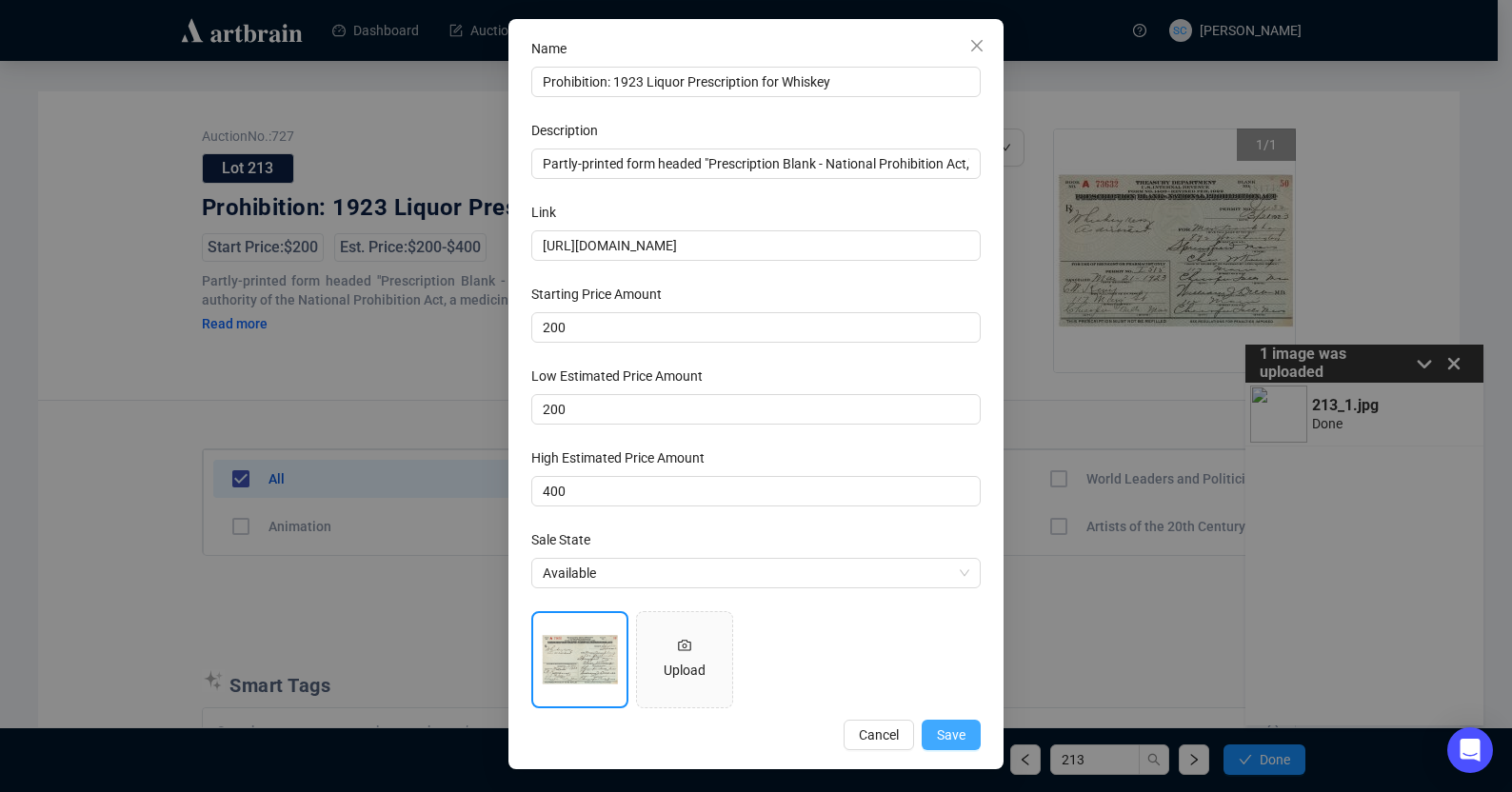
click at [937, 732] on span "Save" at bounding box center [950, 736] width 28 height 21
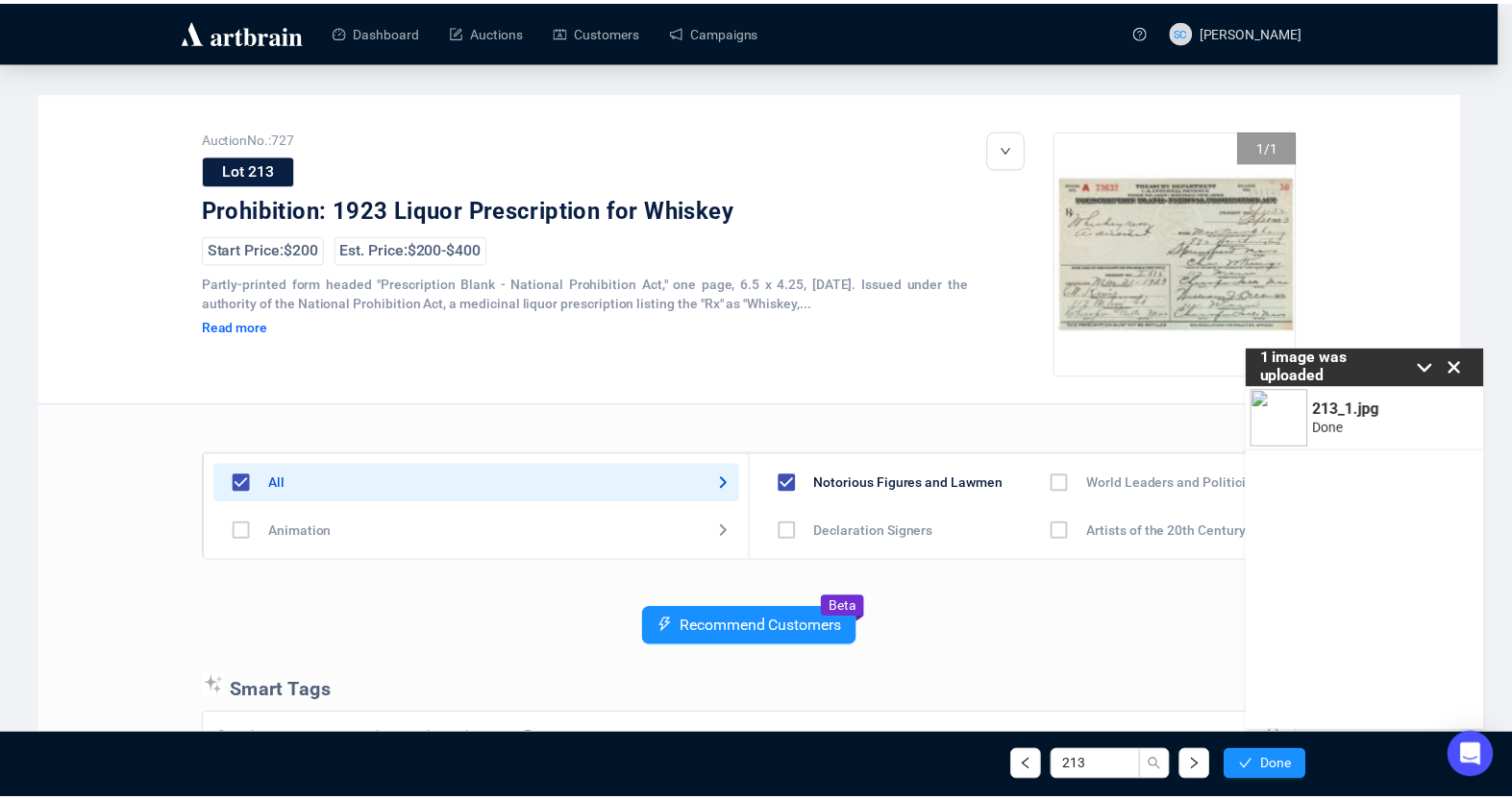
scroll to position [0, 0]
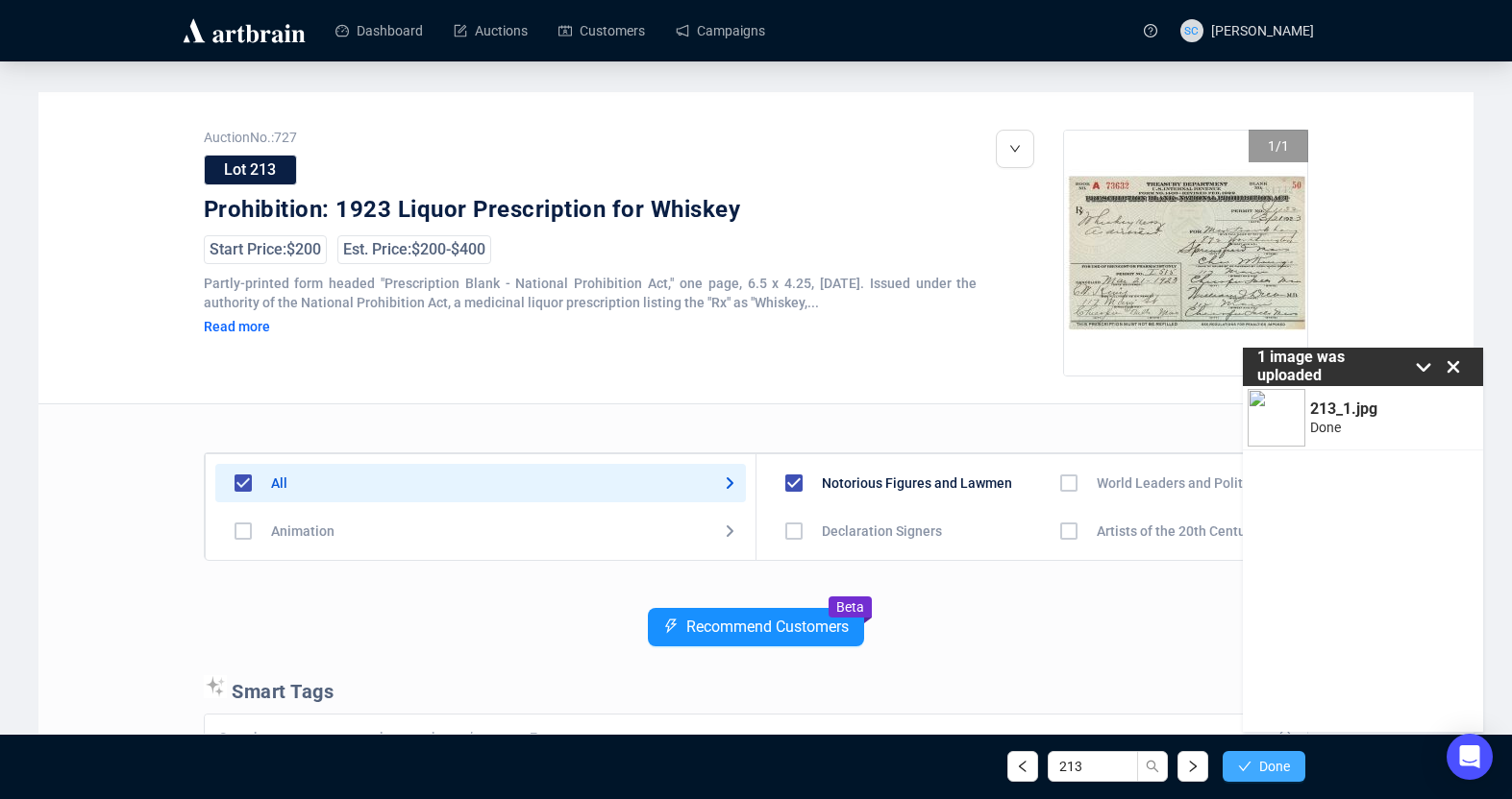
click at [1140, 764] on icon "check" at bounding box center [1244, 767] width 14 height 14
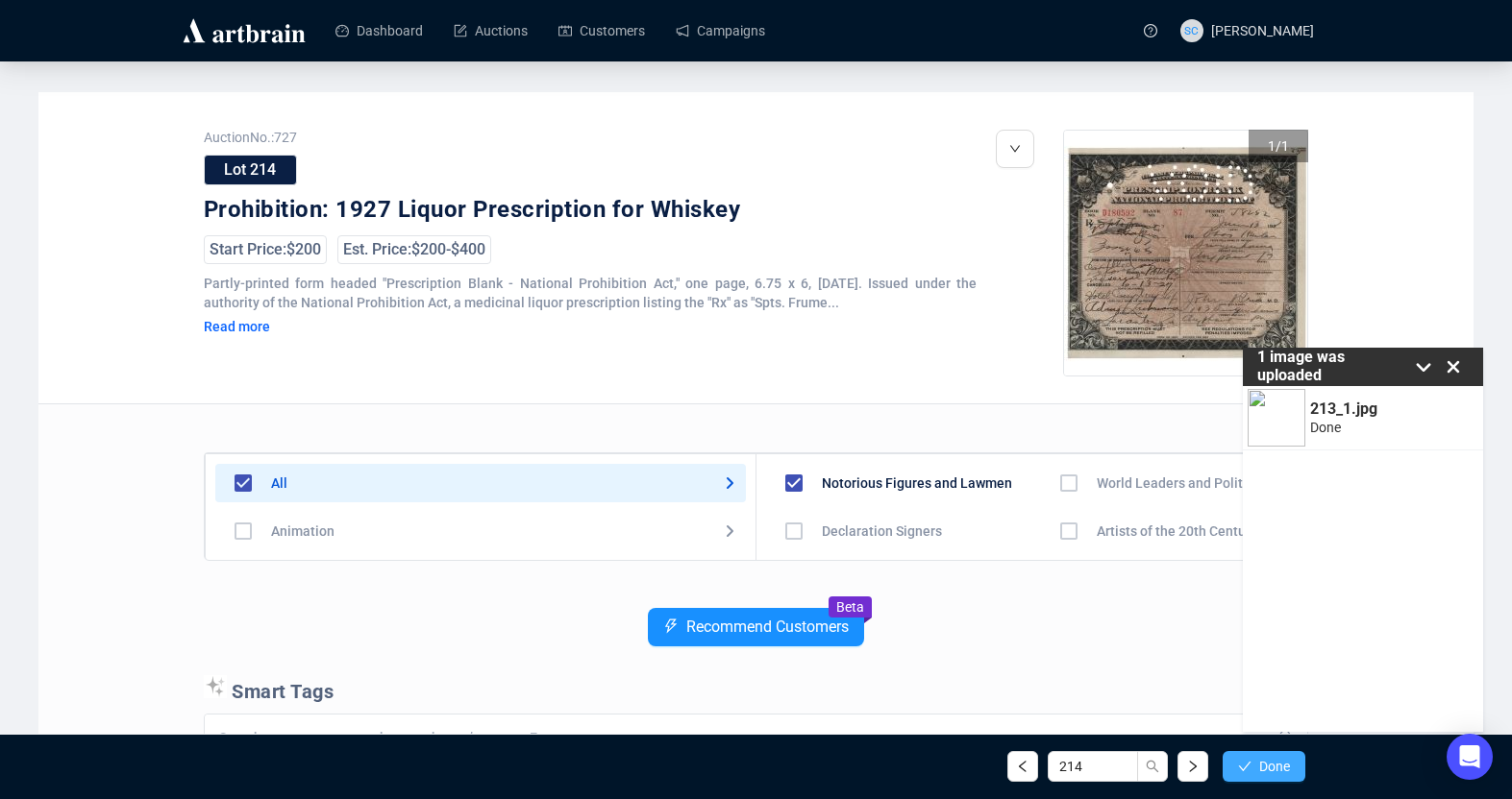
click at [1140, 760] on span "Done" at bounding box center [1274, 767] width 30 height 16
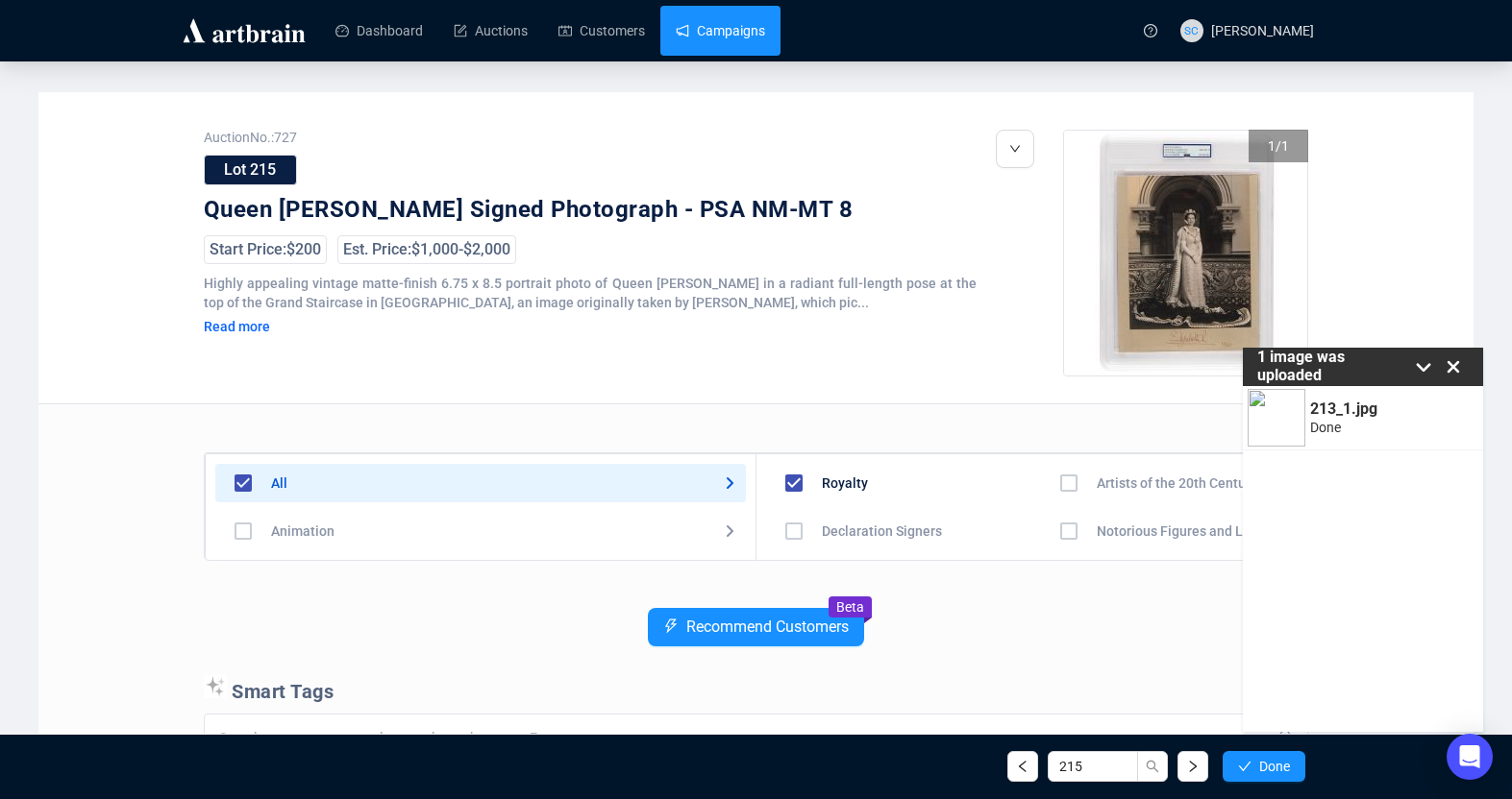
click at [697, 16] on link "Campaigns" at bounding box center [720, 30] width 89 height 50
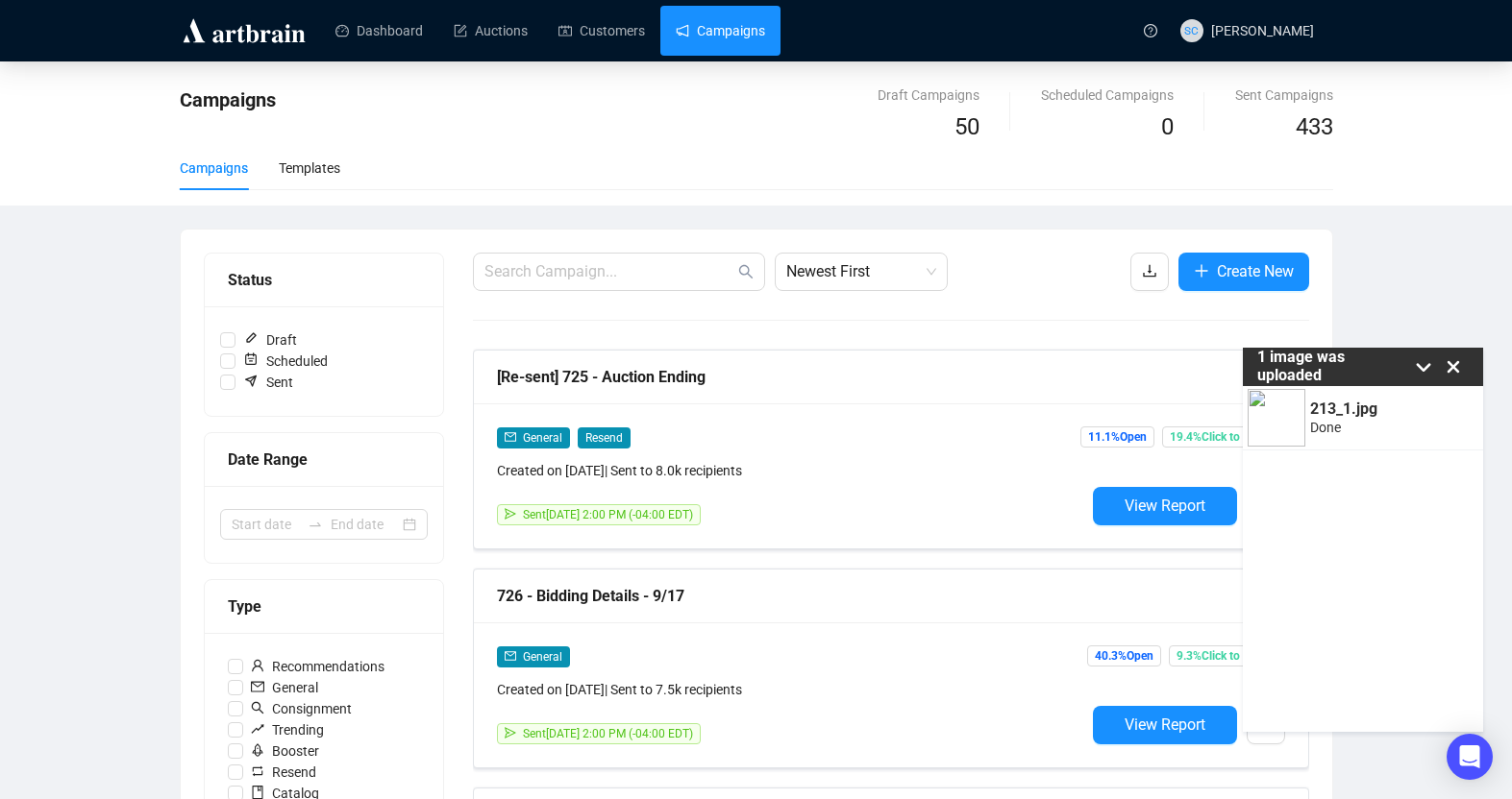
click at [755, 29] on link "Campaigns" at bounding box center [720, 30] width 89 height 50
click at [1140, 270] on span "Create New" at bounding box center [1255, 272] width 76 height 25
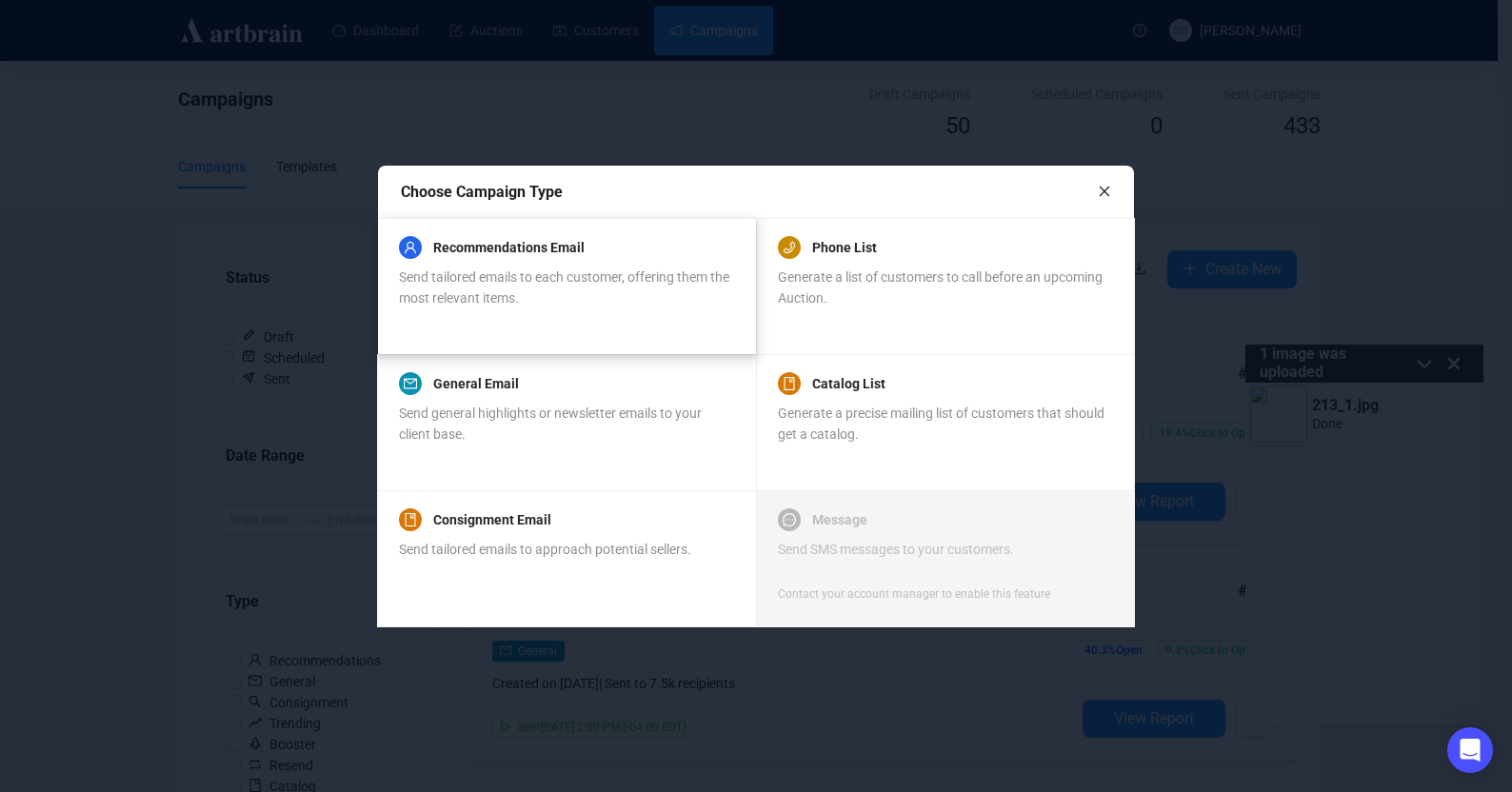
click at [673, 262] on div "Recommendations Email Send tailored emails to each customer, offering them the …" at bounding box center [567, 272] width 334 height 72
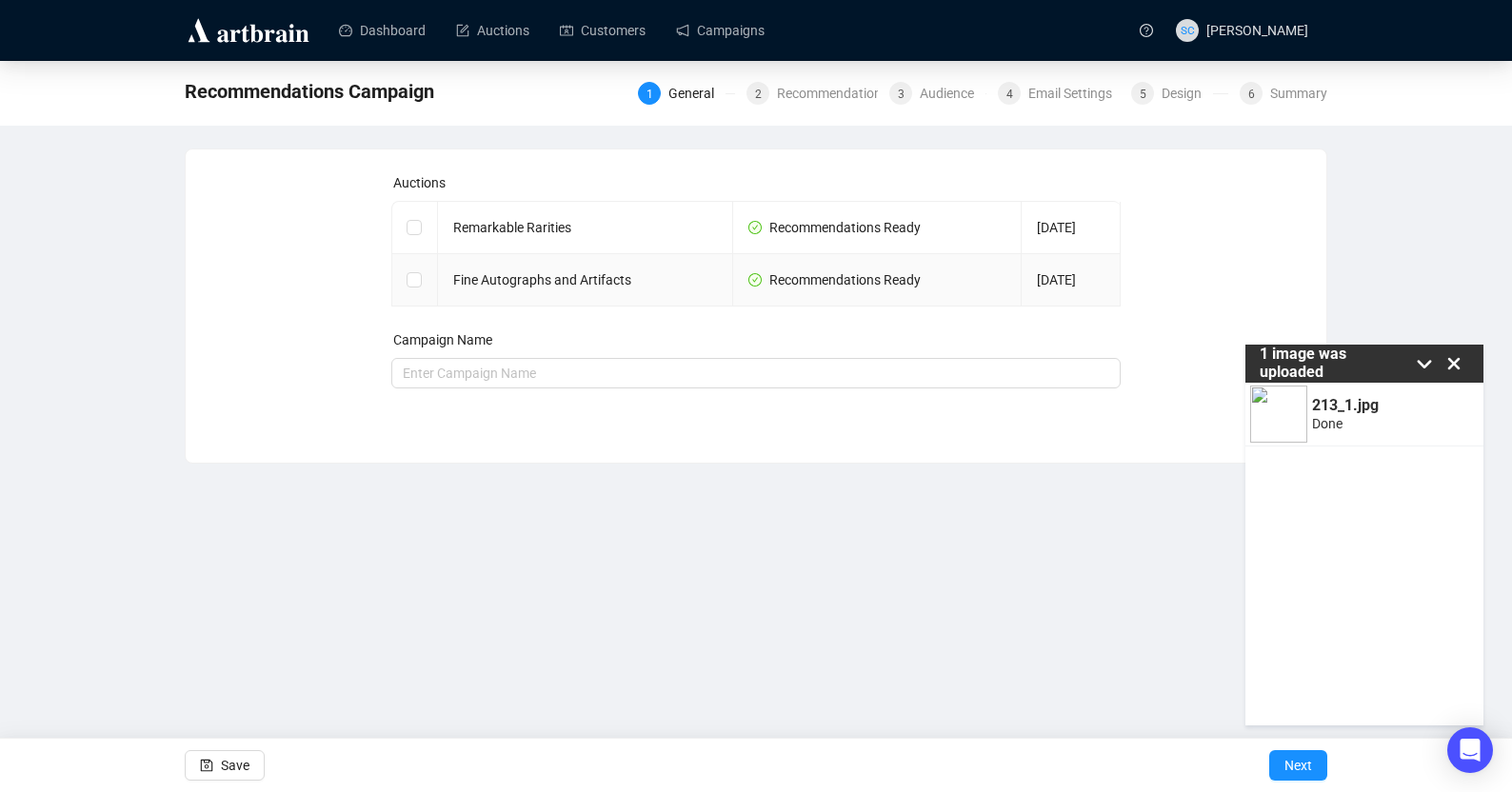
click at [448, 272] on td "Fine Autographs and Artifacts" at bounding box center [586, 281] width 296 height 52
click at [426, 281] on td at bounding box center [415, 281] width 46 height 52
click at [417, 279] on input "checkbox" at bounding box center [414, 279] width 14 height 14
checkbox input "true"
type input "Fine Autographs and Artifacts Campaign"
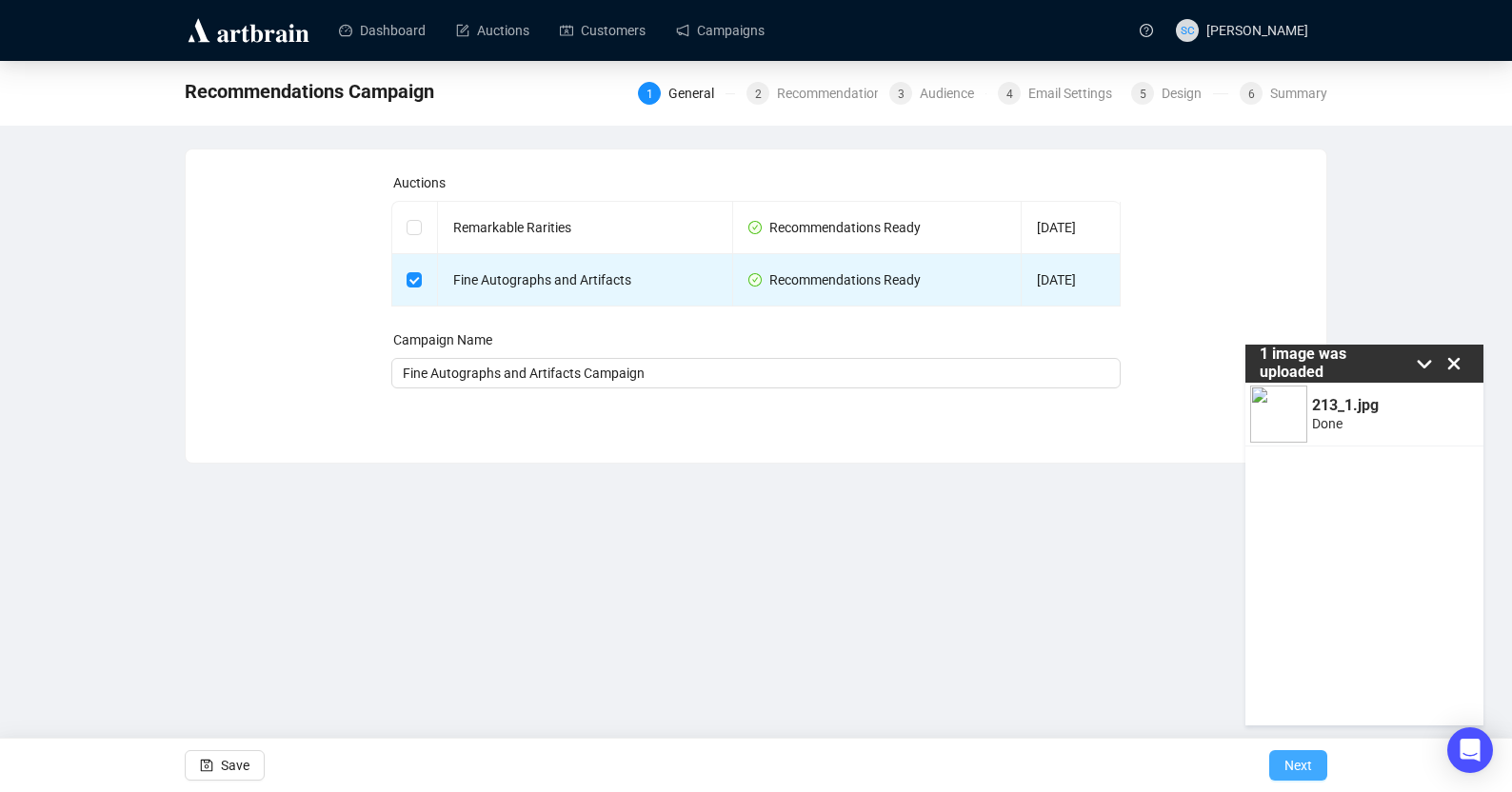
click at [1130, 756] on span "Next" at bounding box center [1298, 766] width 27 height 53
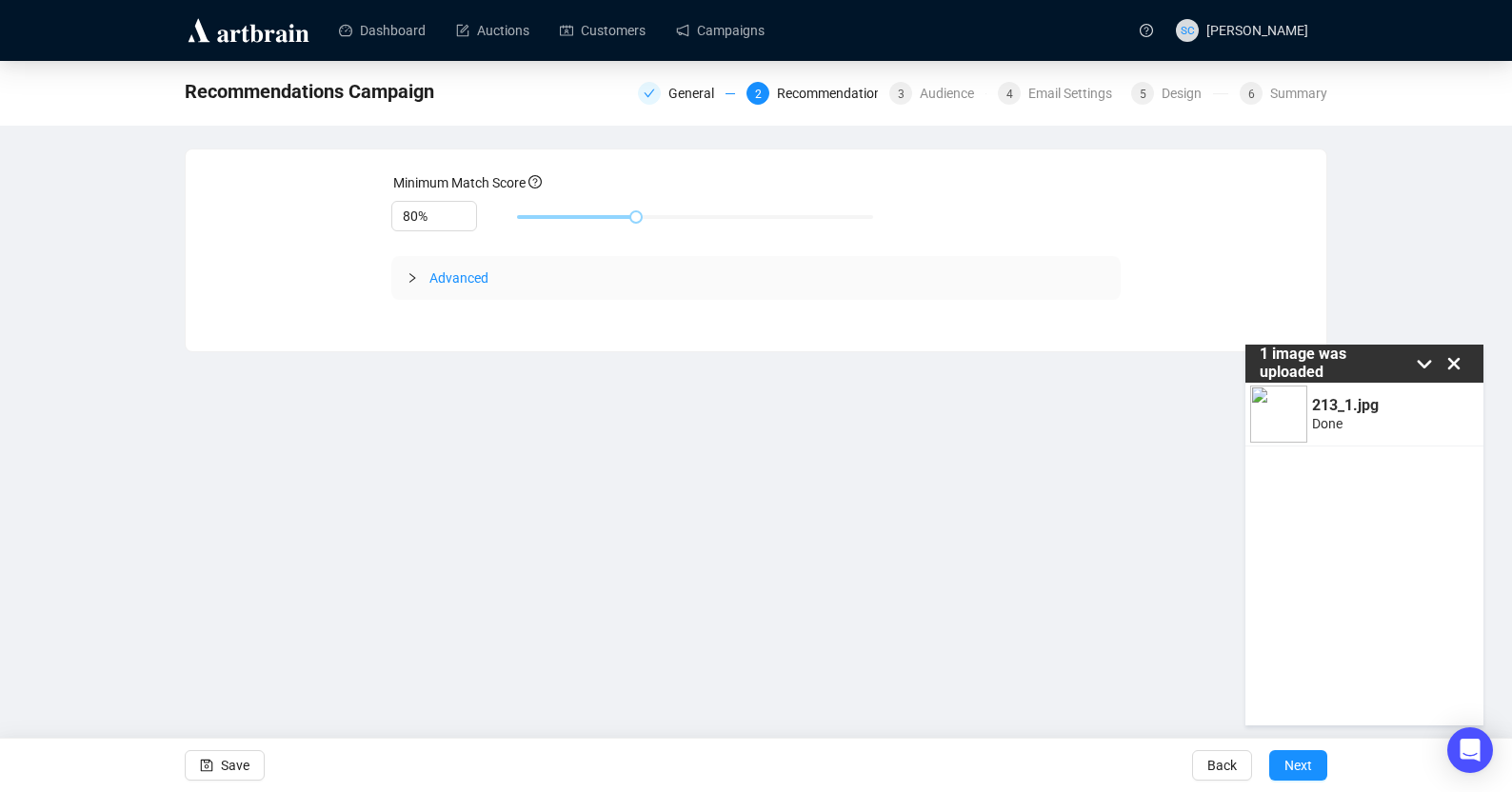
click at [413, 280] on icon "collapsed" at bounding box center [413, 278] width 12 height 12
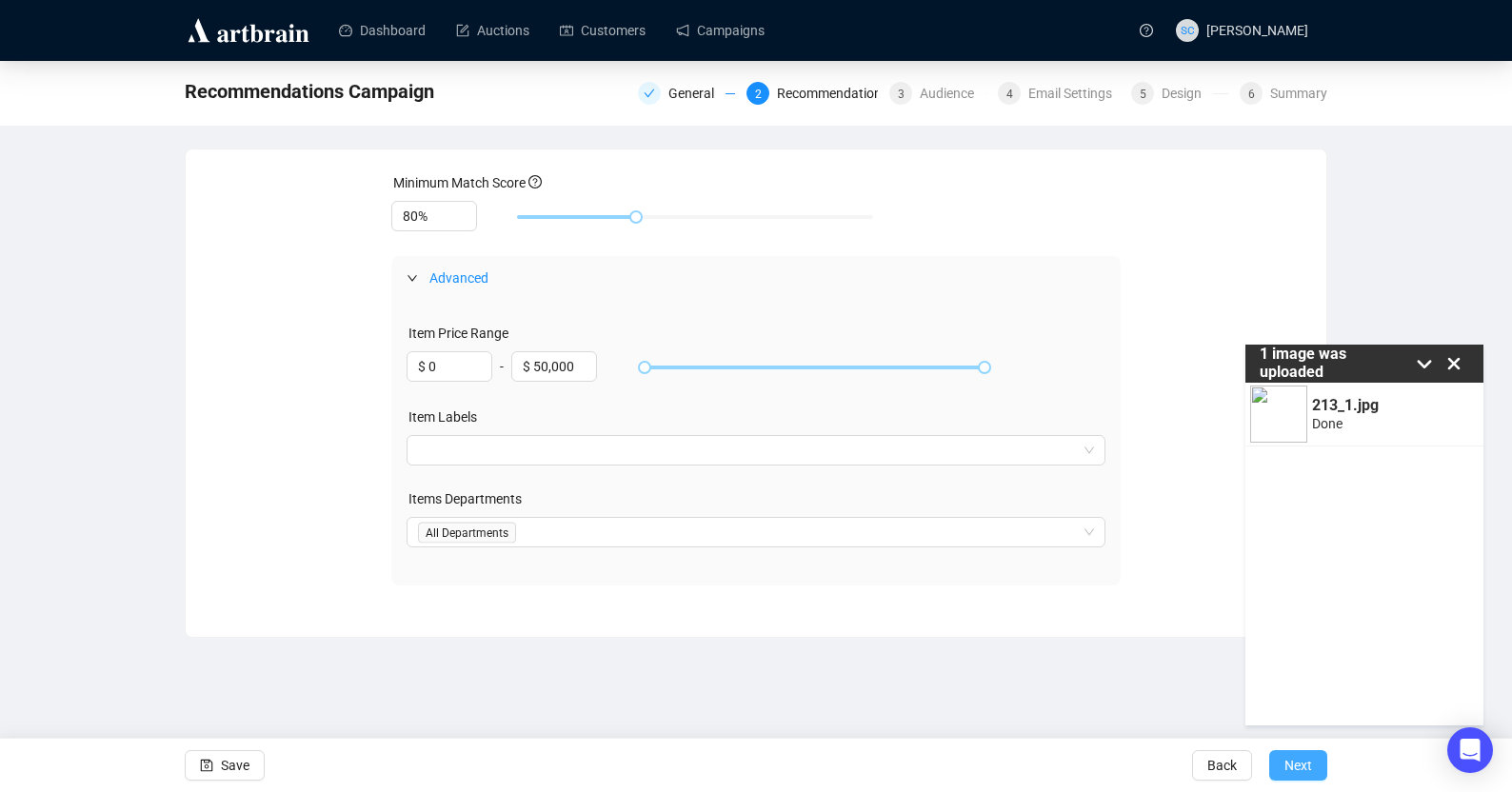
click at [1130, 770] on span "Next" at bounding box center [1298, 766] width 27 height 53
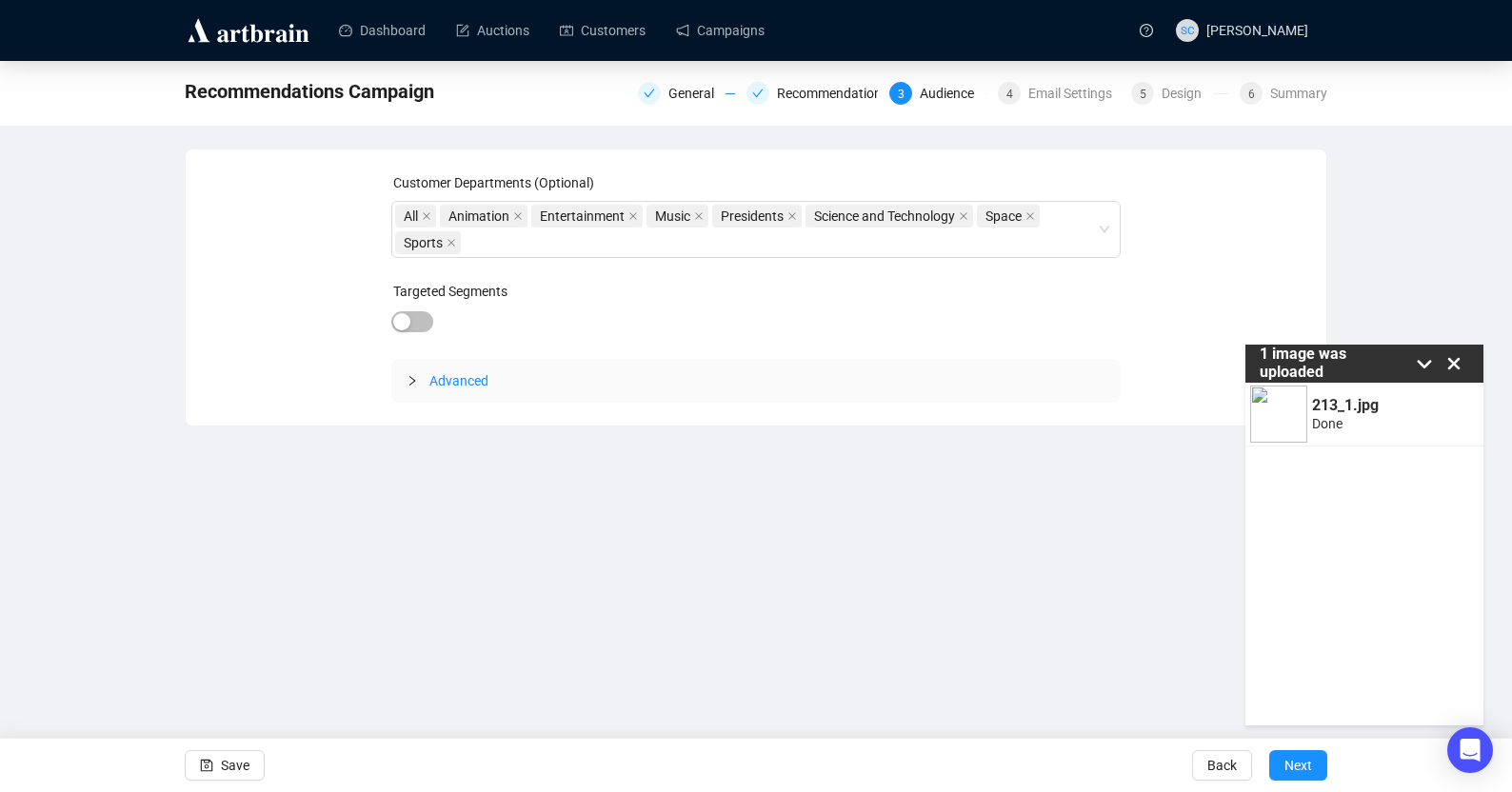
click at [411, 381] on icon "collapsed" at bounding box center [413, 381] width 12 height 12
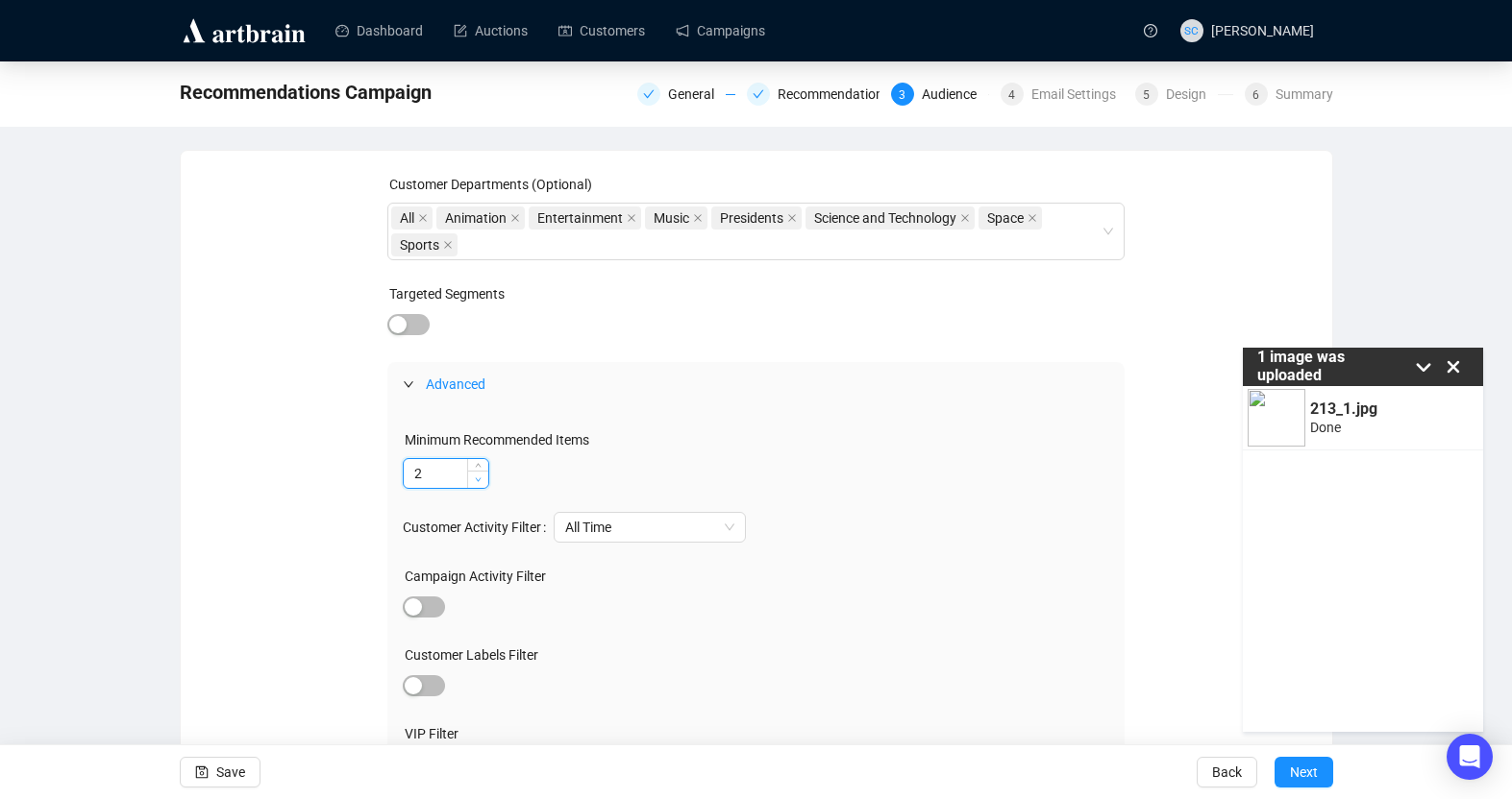
type input "1"
click at [475, 480] on icon "down" at bounding box center [478, 479] width 7 height 7
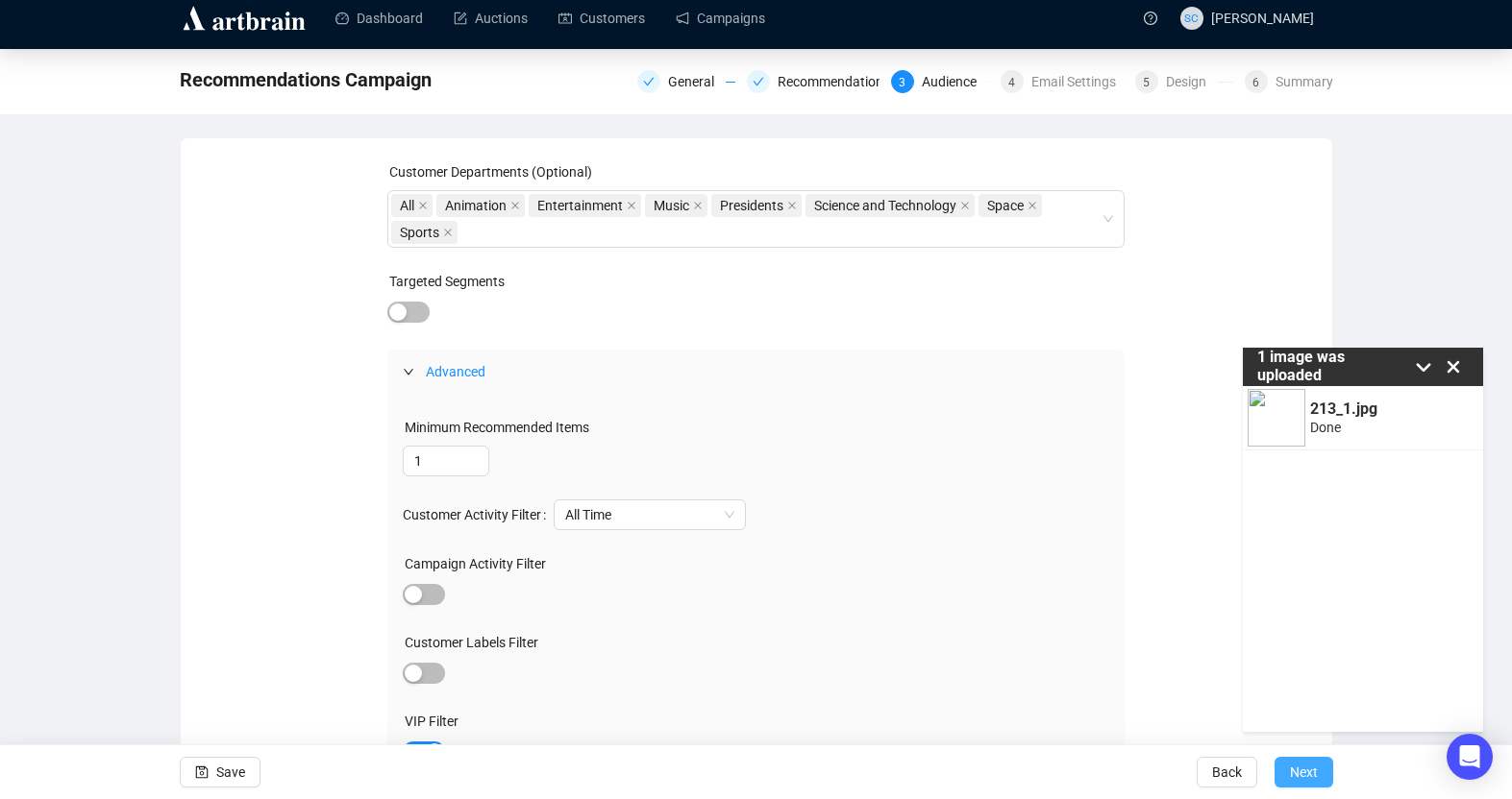
click at [1140, 778] on button "Next" at bounding box center [1304, 772] width 59 height 30
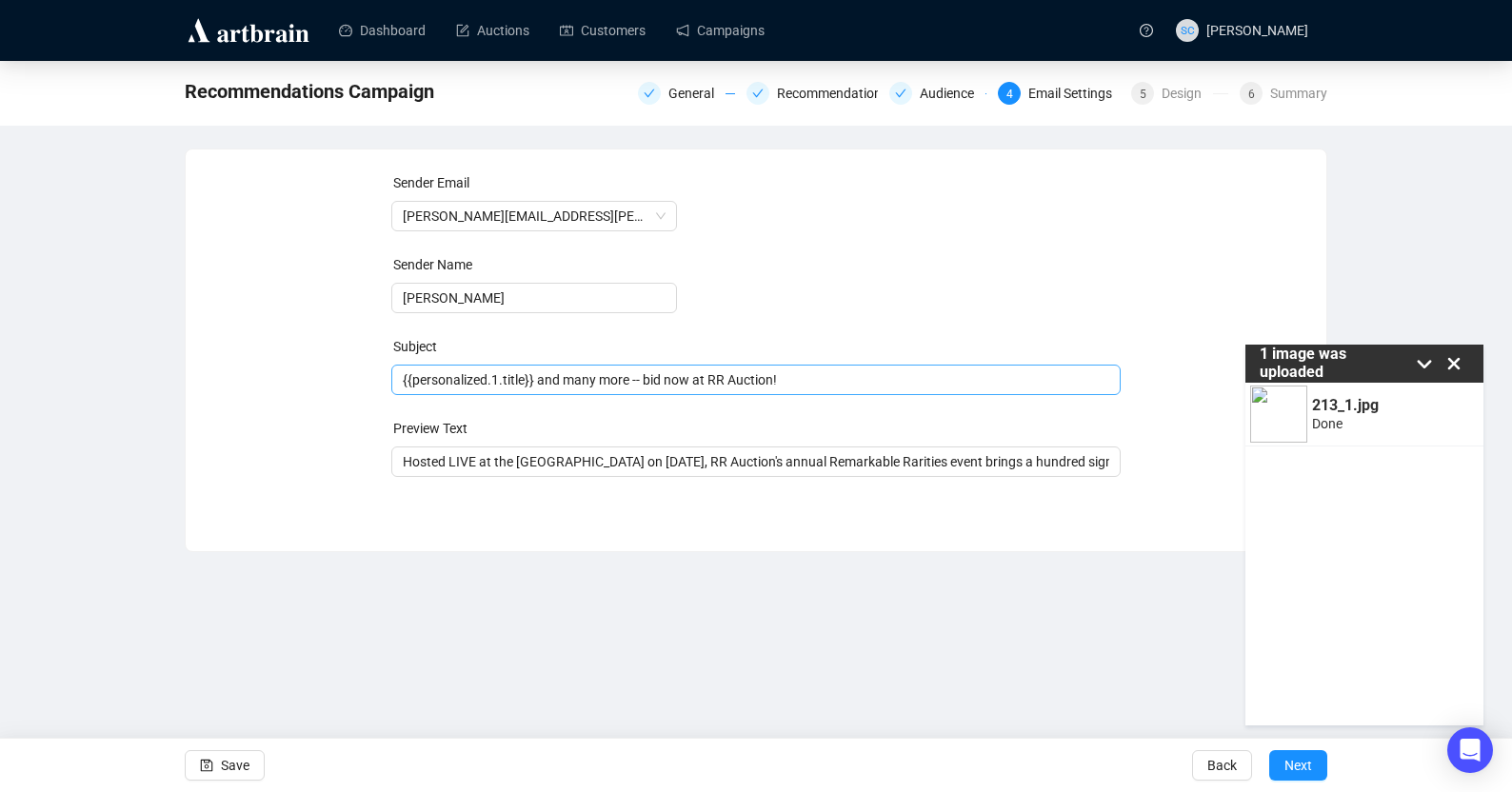
click at [681, 381] on span "{{personalized.1.title}} and many more -- bid now at RR Auction!" at bounding box center [757, 380] width 731 height 16
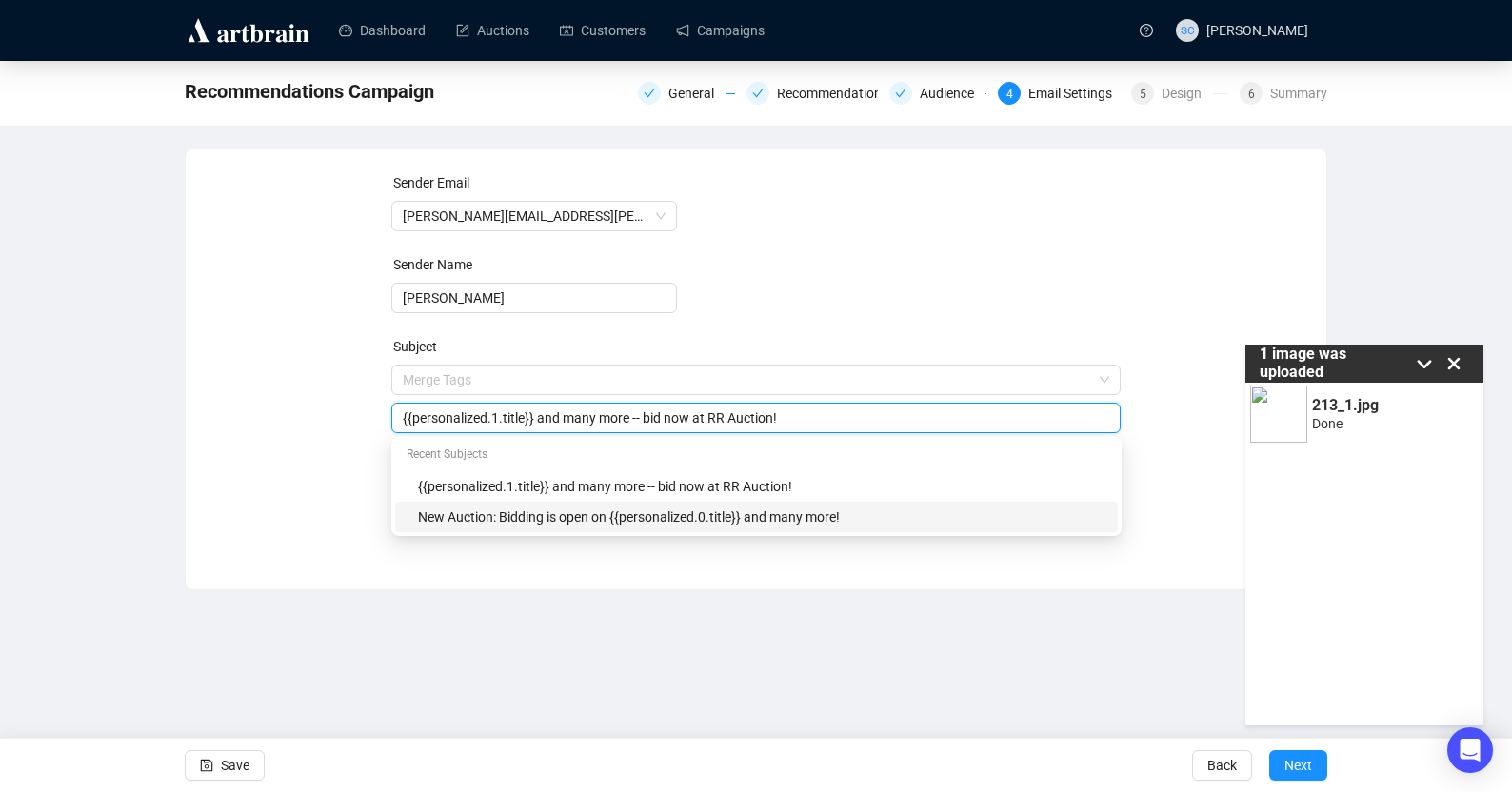
click at [607, 512] on div "New Auction: Bidding is open on {{personalized.0.title}} and many more!" at bounding box center [762, 517] width 689 height 21
type input "New Auction: Bidding is open on {{personalized.0.title}} and many more!"
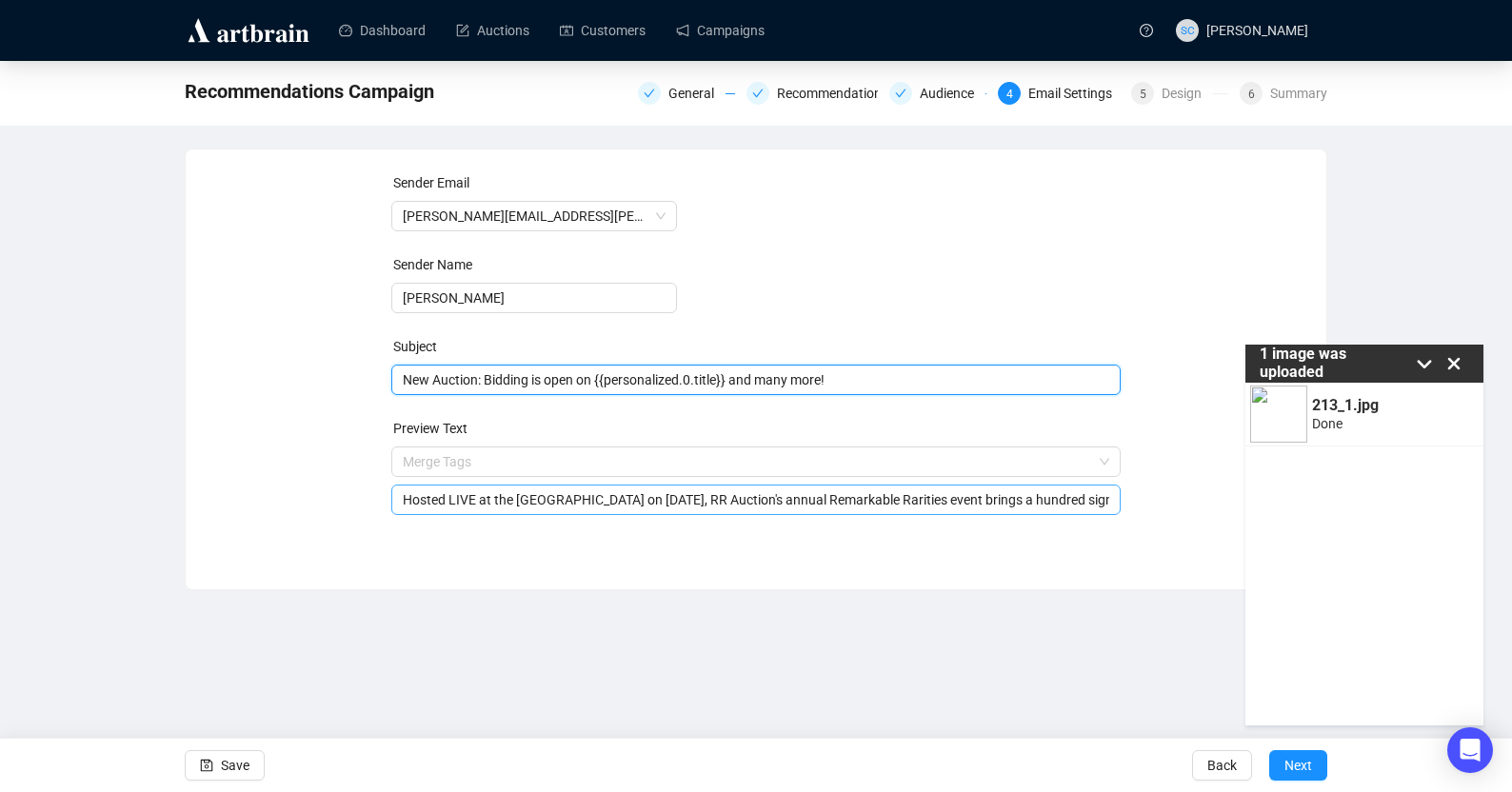
click at [504, 494] on input "Hosted LIVE at the Royal Sonesta Boston on September 20th, 2025, RR Auction's a…" at bounding box center [757, 500] width 707 height 21
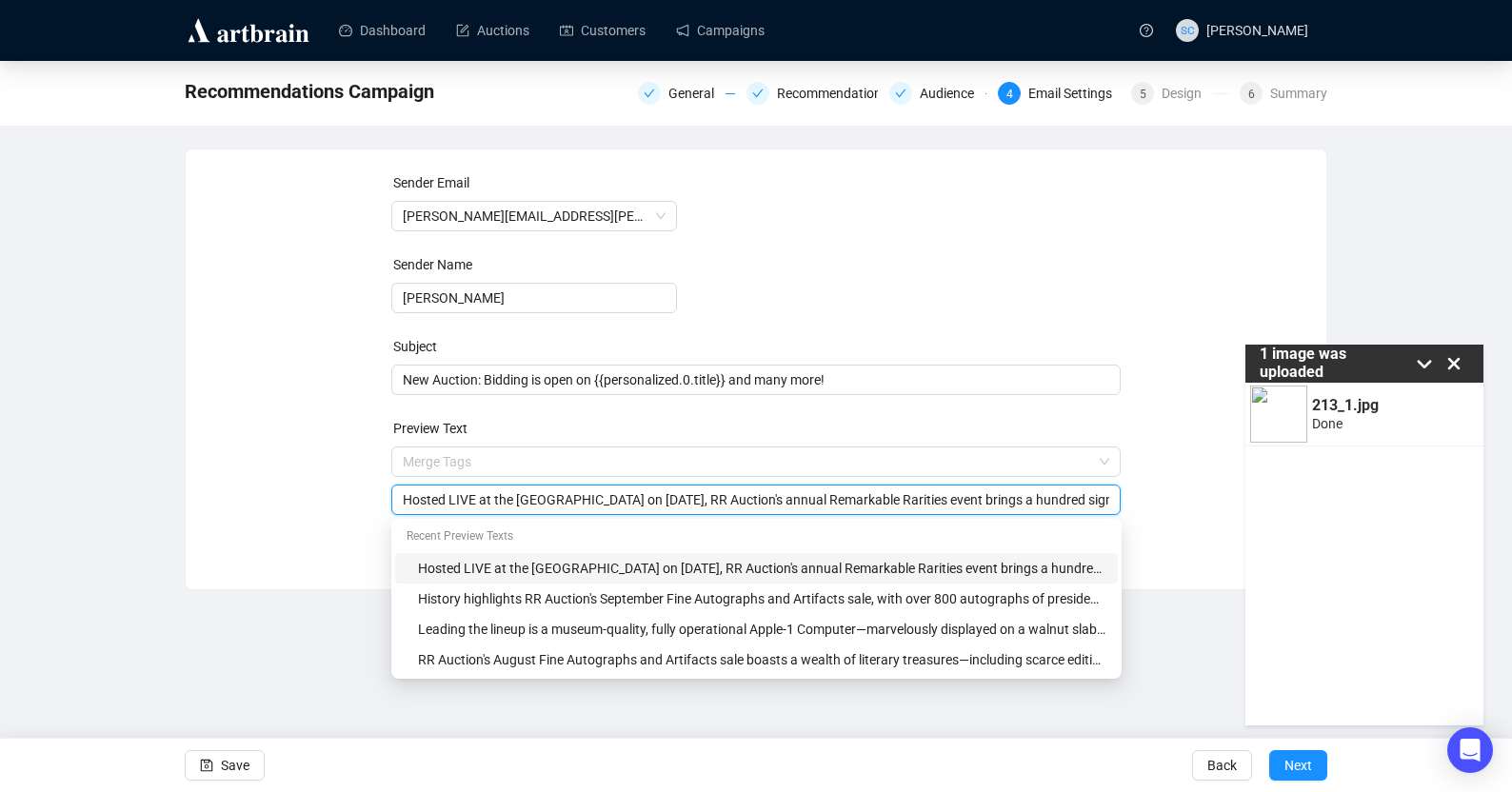
paste input "RR Auction's October Fine Autographs and Artifacts sale brings some 750+ lots t…"
type input "RR Auction's October Fine Autographs and Artifacts sale brings some 750+ lots t…"
click at [249, 760] on span "Save" at bounding box center [234, 766] width 28 height 53
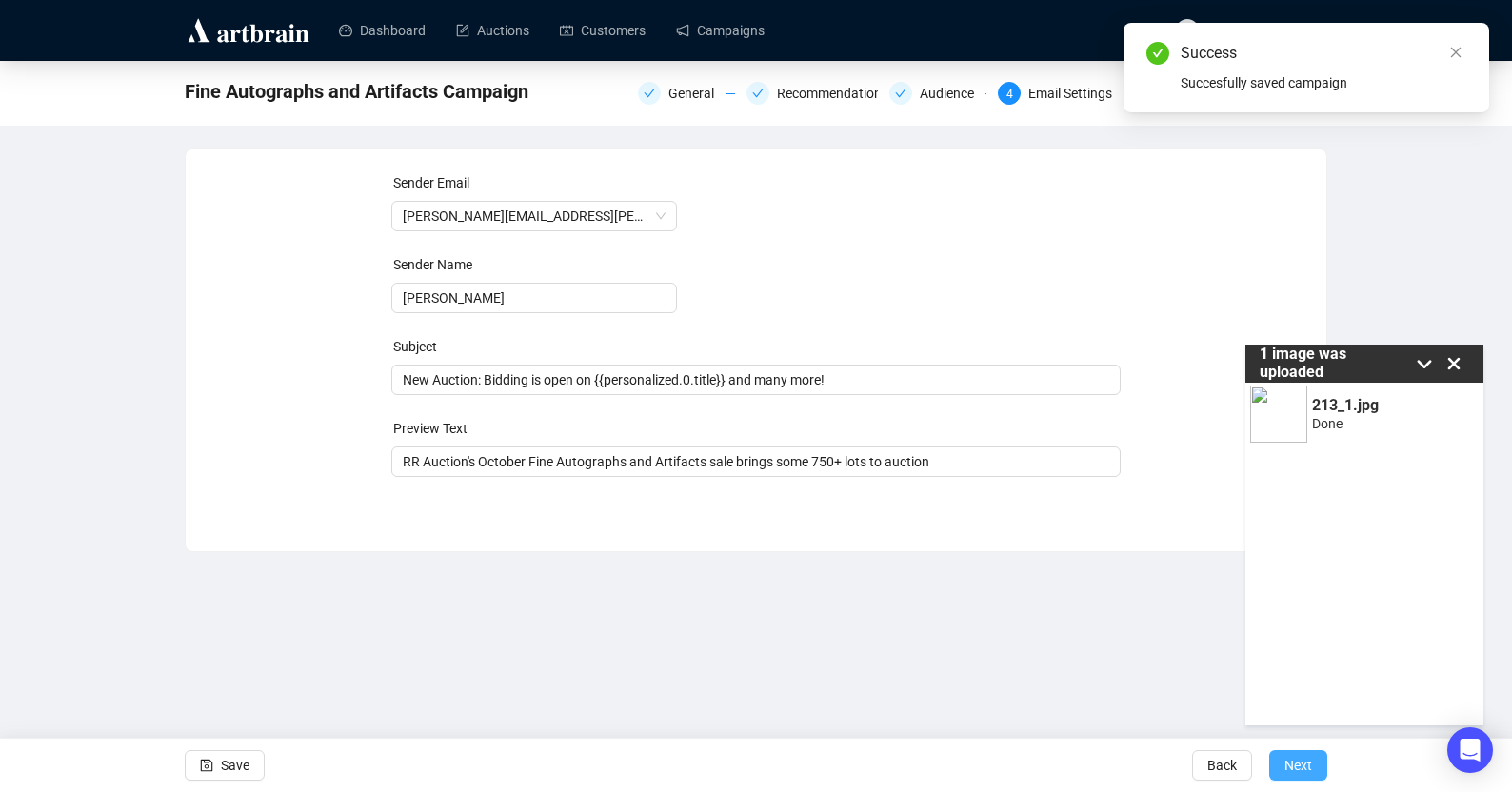
click at [1130, 765] on button "Next" at bounding box center [1298, 765] width 58 height 30
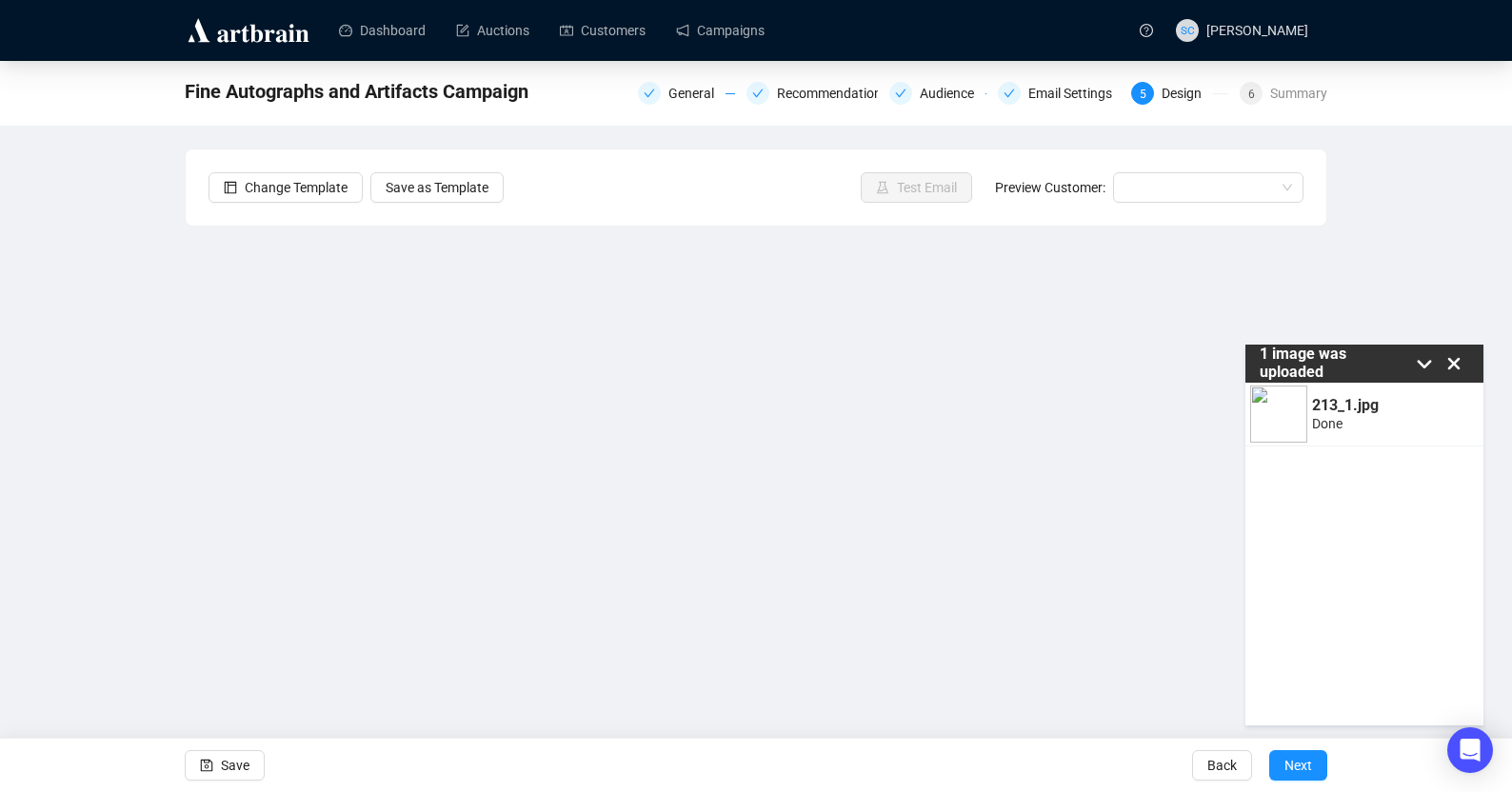
click at [1130, 369] on icon at bounding box center [1454, 363] width 28 height 28
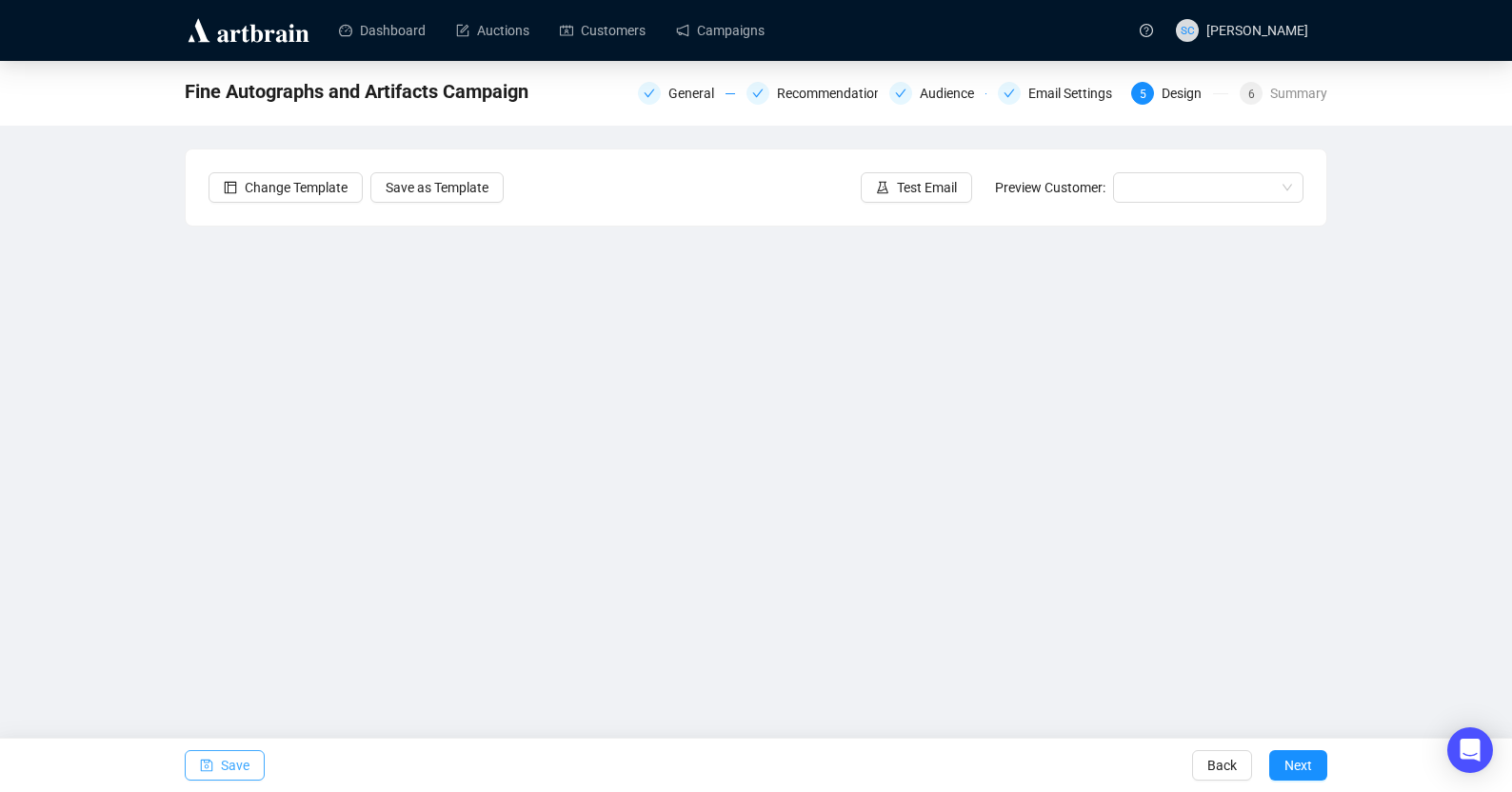
click at [224, 756] on span "Save" at bounding box center [234, 766] width 28 height 53
click at [242, 769] on span "Save" at bounding box center [234, 766] width 28 height 53
click at [1130, 561] on div "Fine Autographs and Artifacts Campaign General Recommendations Audience Email S…" at bounding box center [756, 390] width 1512 height 657
click at [246, 773] on span "Save" at bounding box center [234, 766] width 28 height 53
click at [221, 767] on span "Save" at bounding box center [234, 766] width 28 height 53
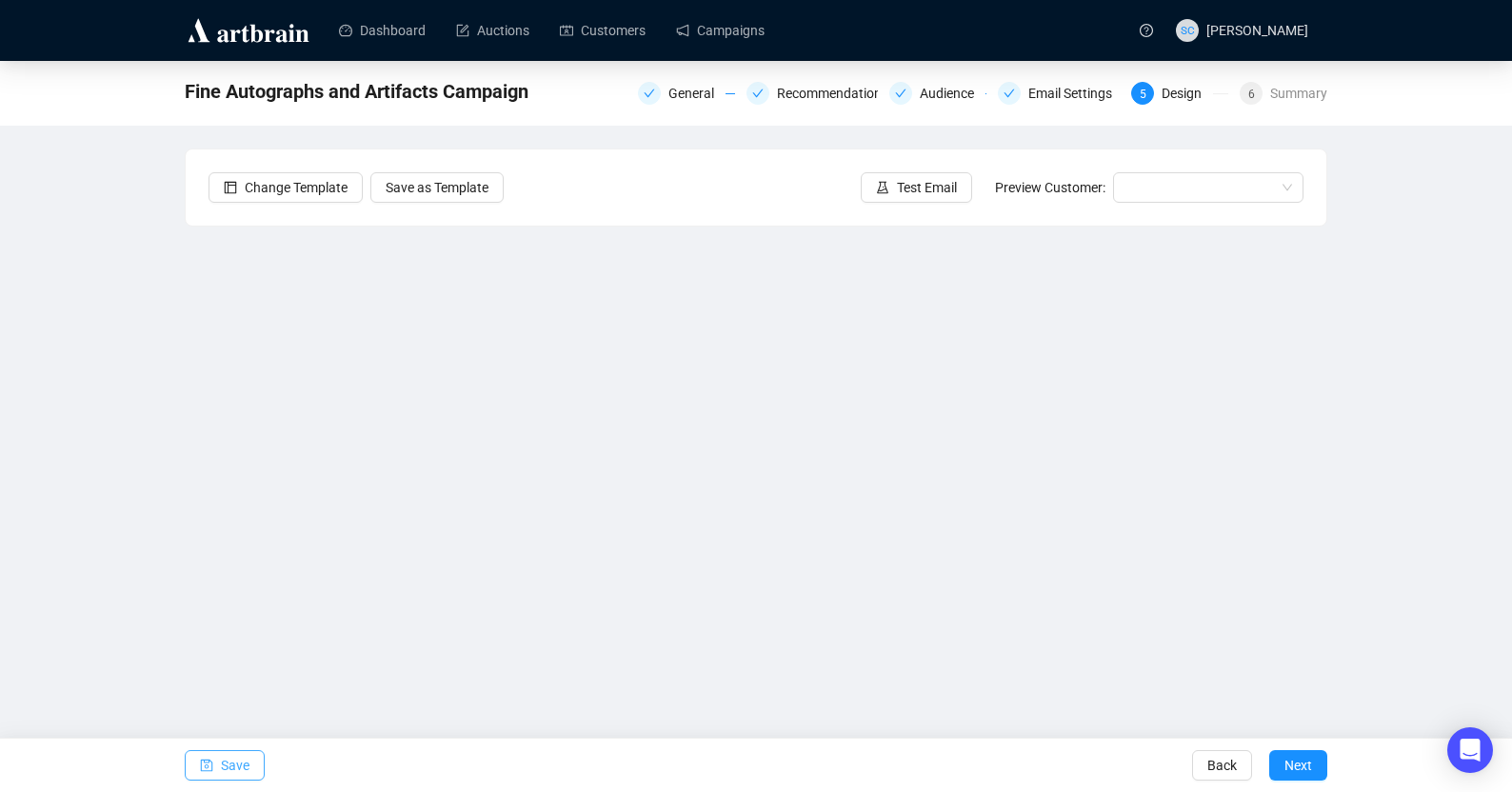
click at [258, 770] on button "Save" at bounding box center [224, 765] width 80 height 30
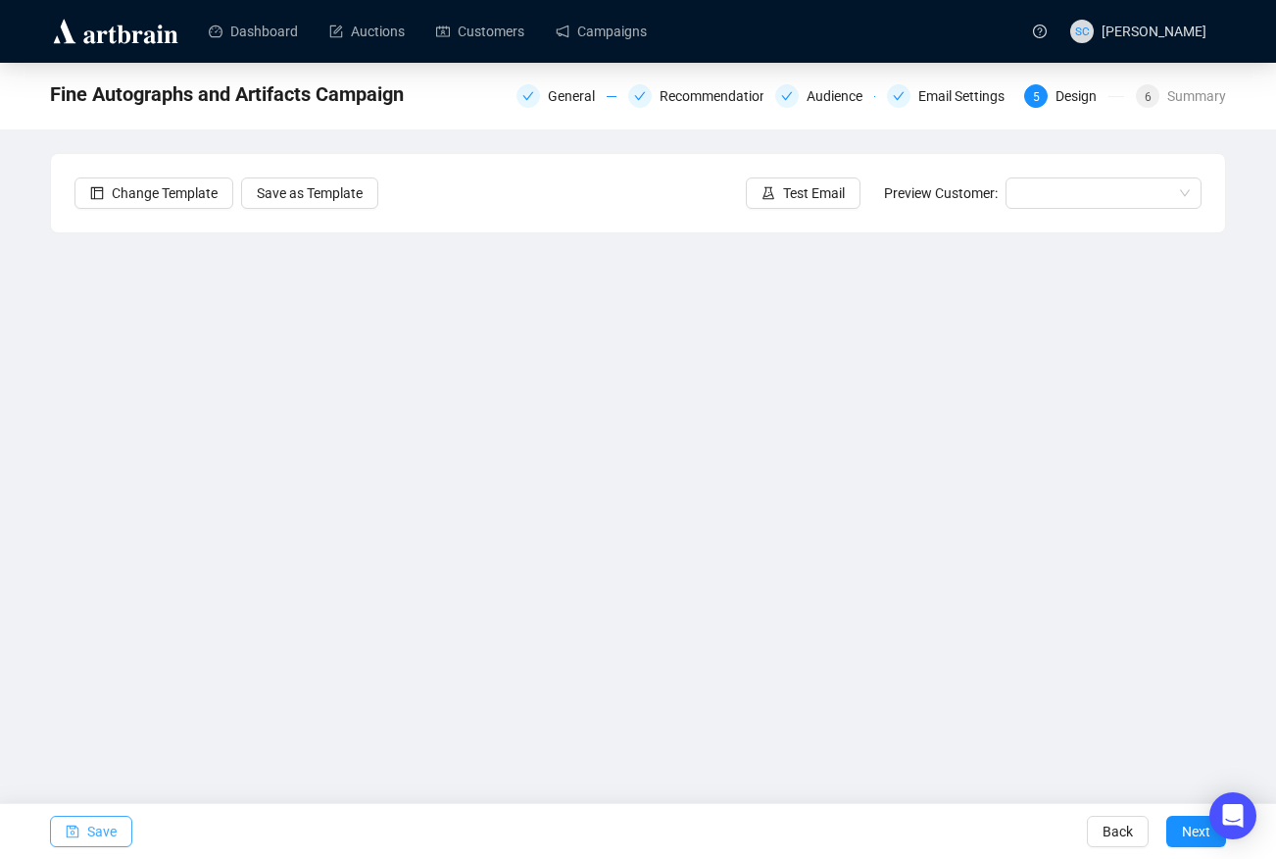
click at [90, 797] on span "Save" at bounding box center [101, 831] width 29 height 55
click at [82, 797] on button "Save" at bounding box center [91, 830] width 82 height 31
click at [119, 797] on button "Save" at bounding box center [91, 830] width 82 height 31
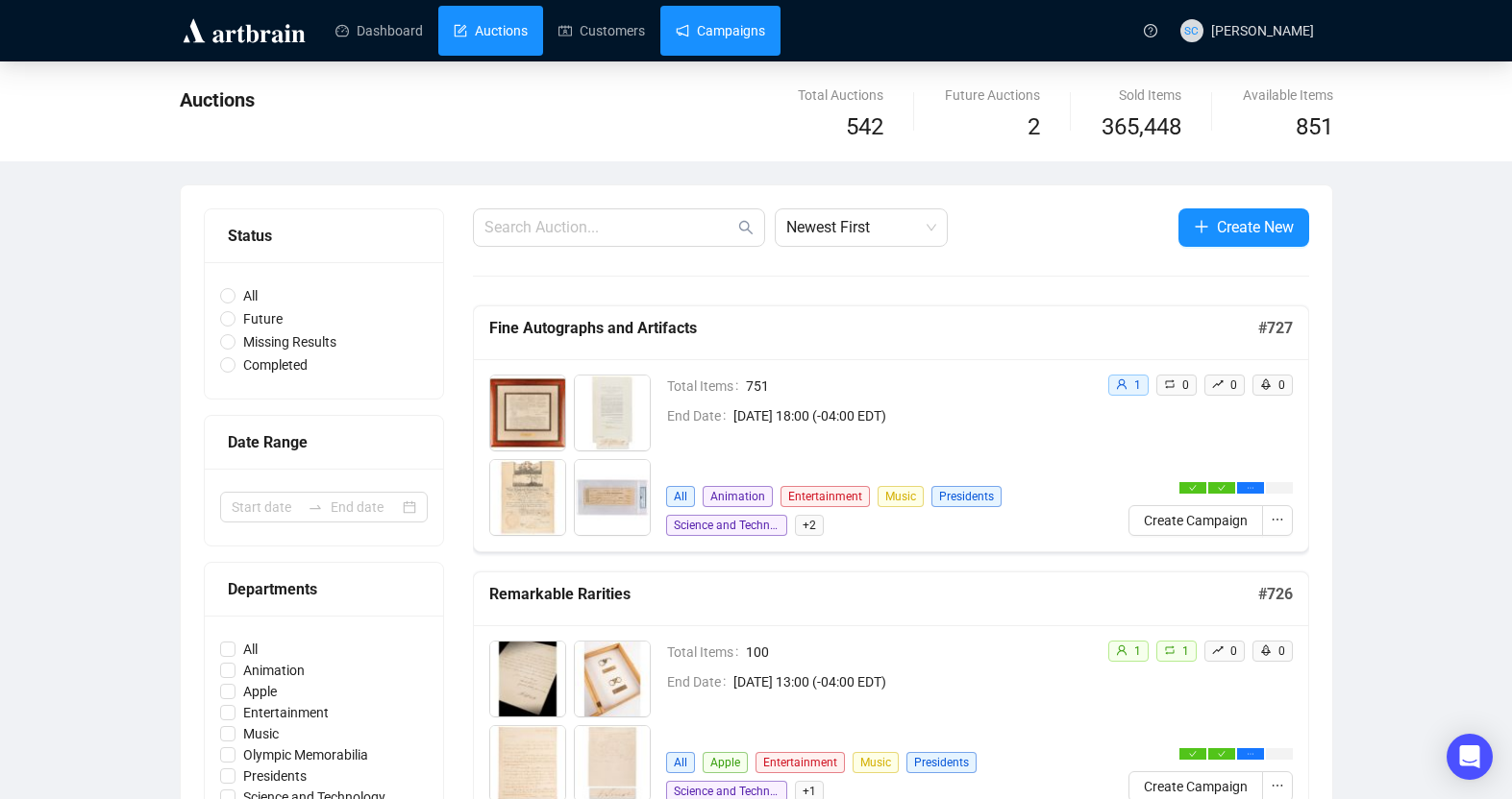
click at [698, 25] on link "Campaigns" at bounding box center [720, 30] width 89 height 50
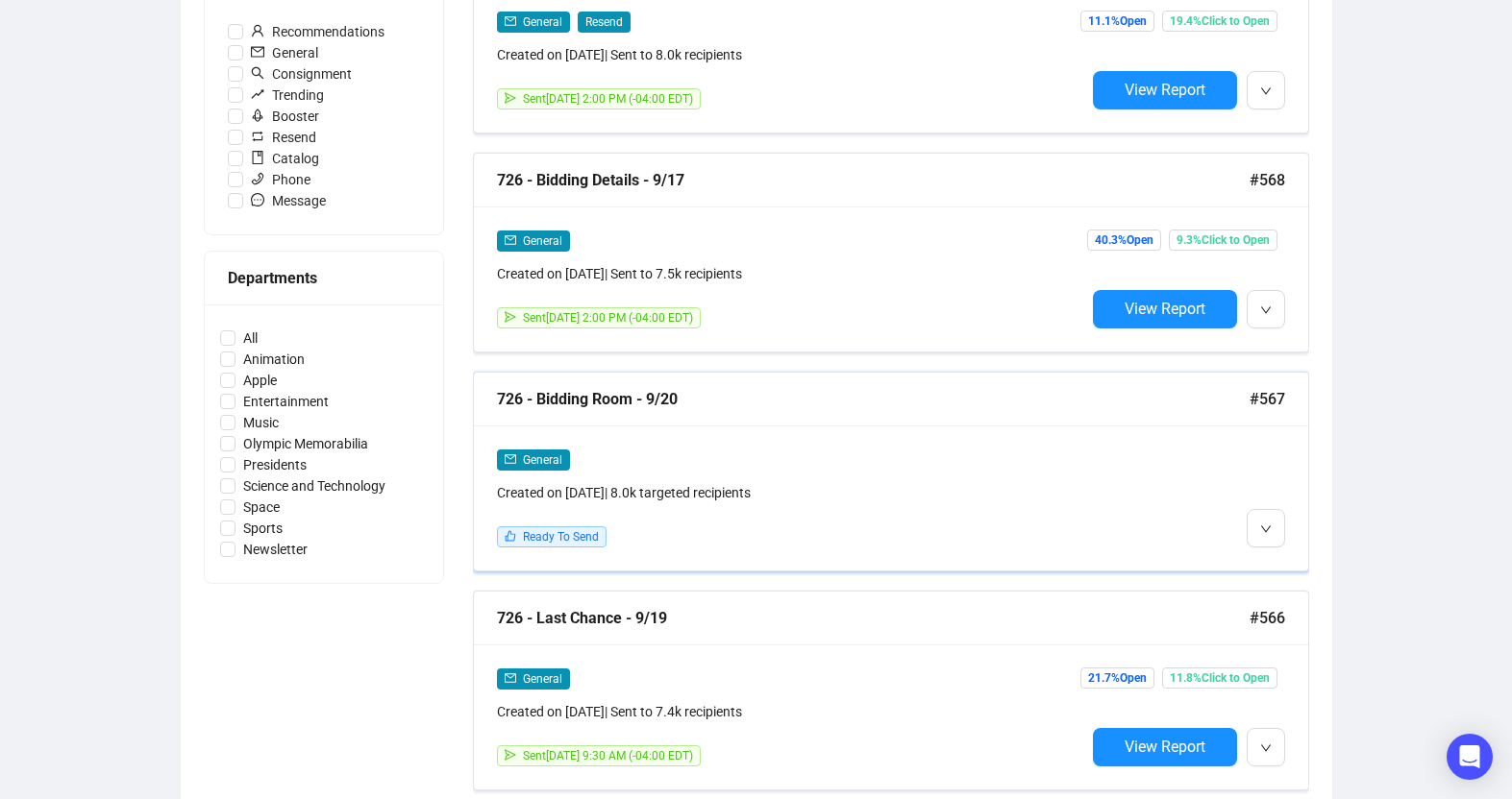
scroll to position [648, 0]
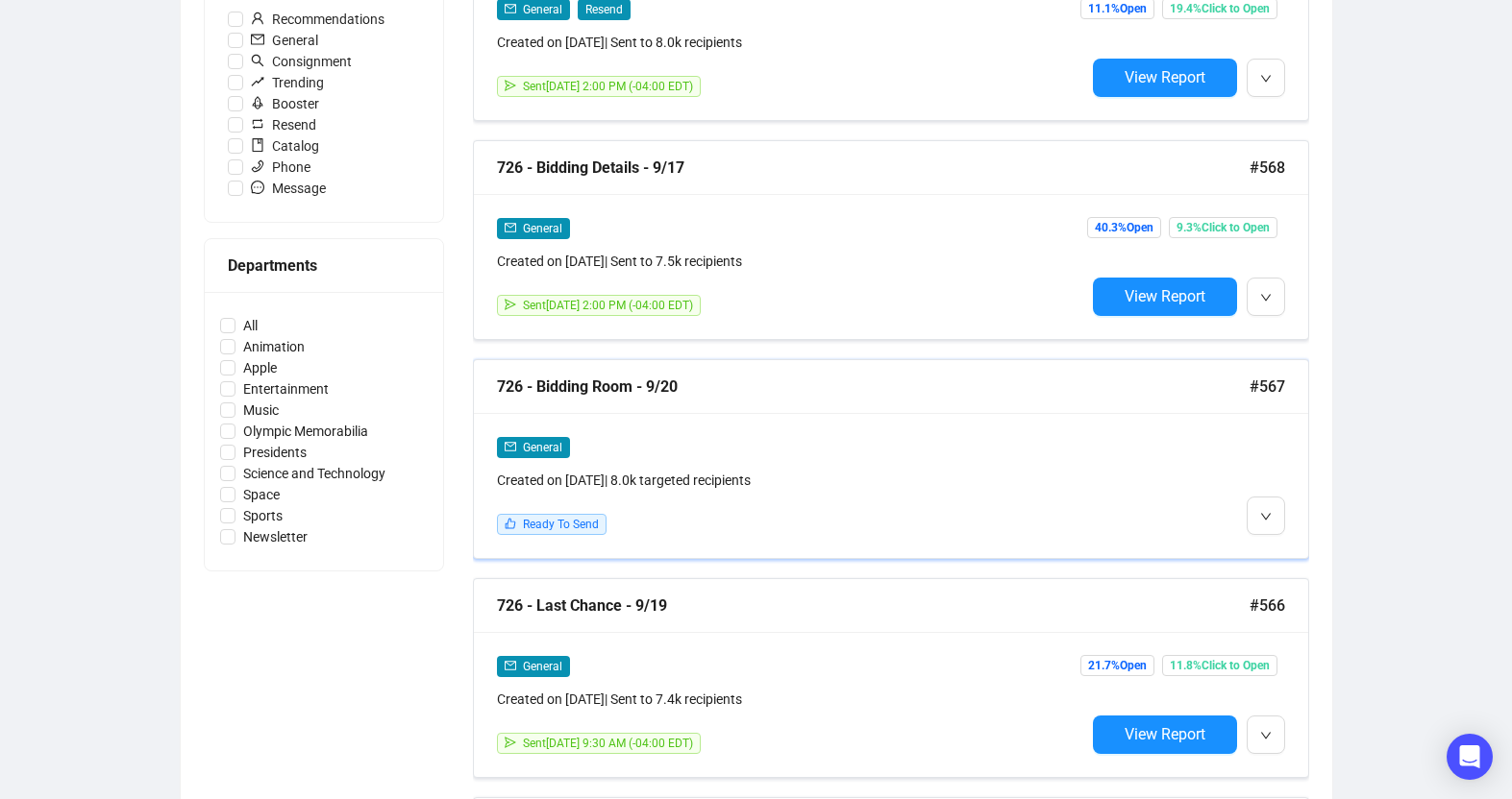
click at [915, 443] on div "General" at bounding box center [791, 447] width 588 height 23
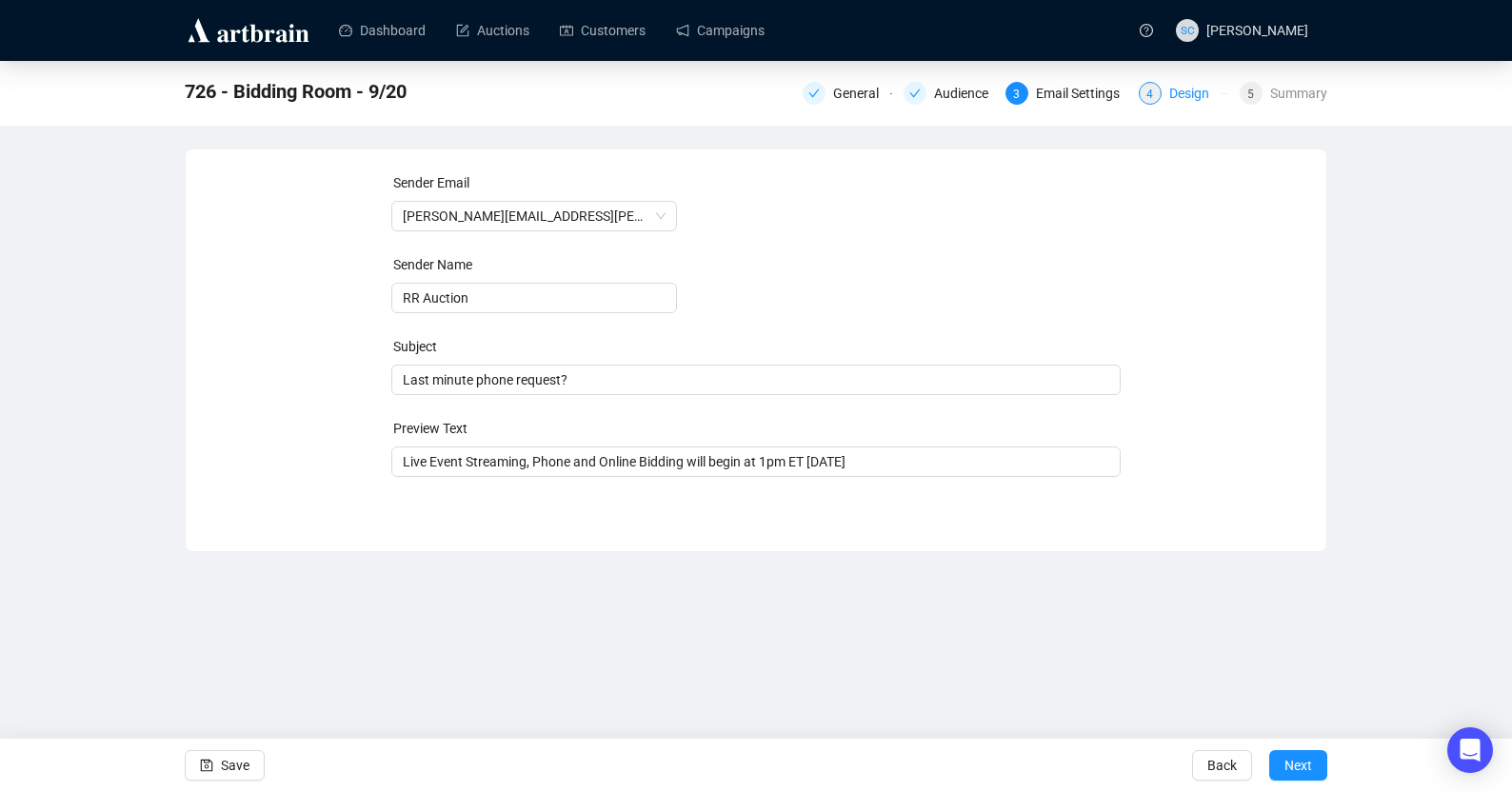
click at [1180, 94] on div "Design" at bounding box center [1195, 93] width 52 height 23
